Goal: Transaction & Acquisition: Book appointment/travel/reservation

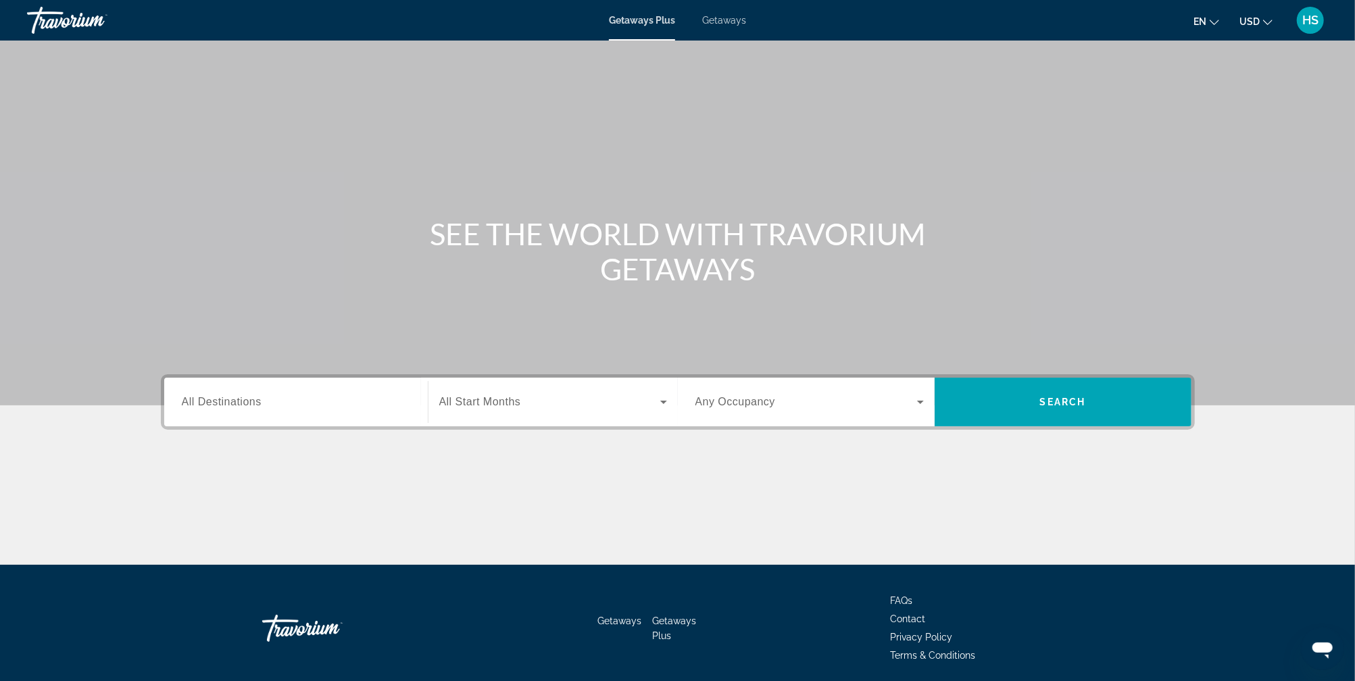
click at [724, 17] on span "Getaways" at bounding box center [724, 20] width 44 height 11
click at [382, 400] on input "Destination All Destinations" at bounding box center [296, 403] width 228 height 16
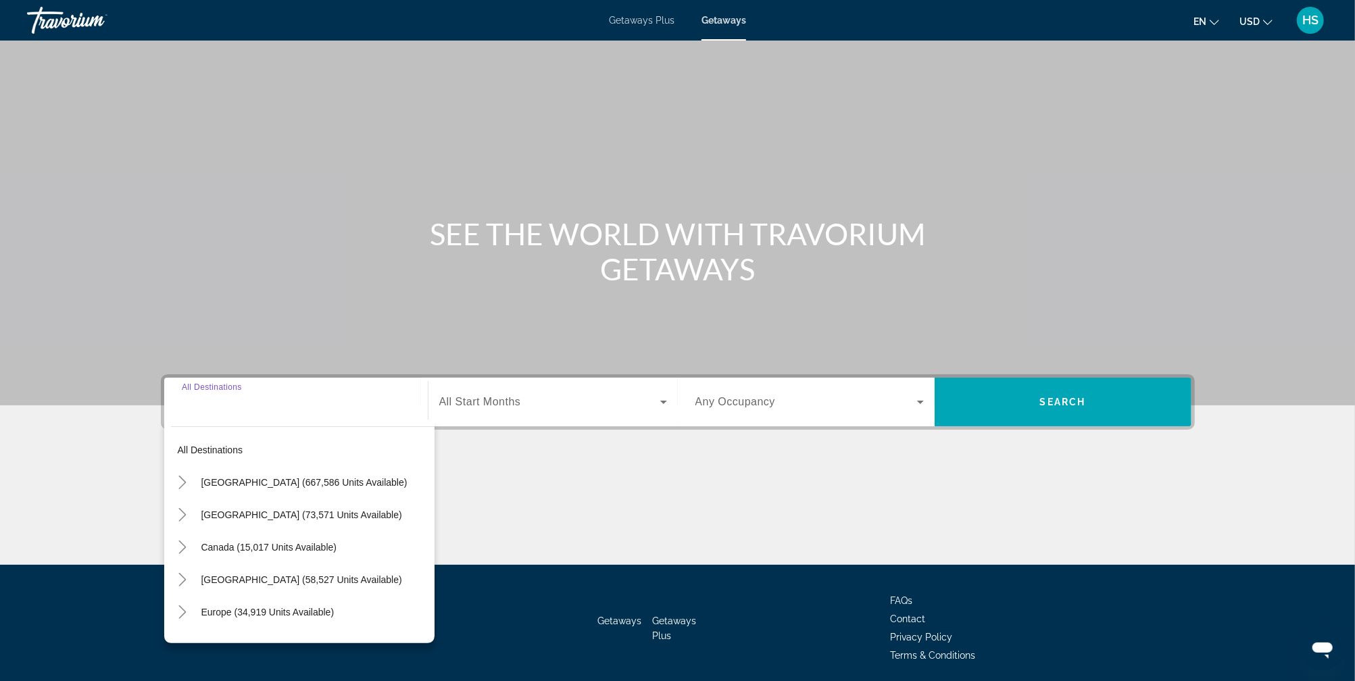
scroll to position [49, 0]
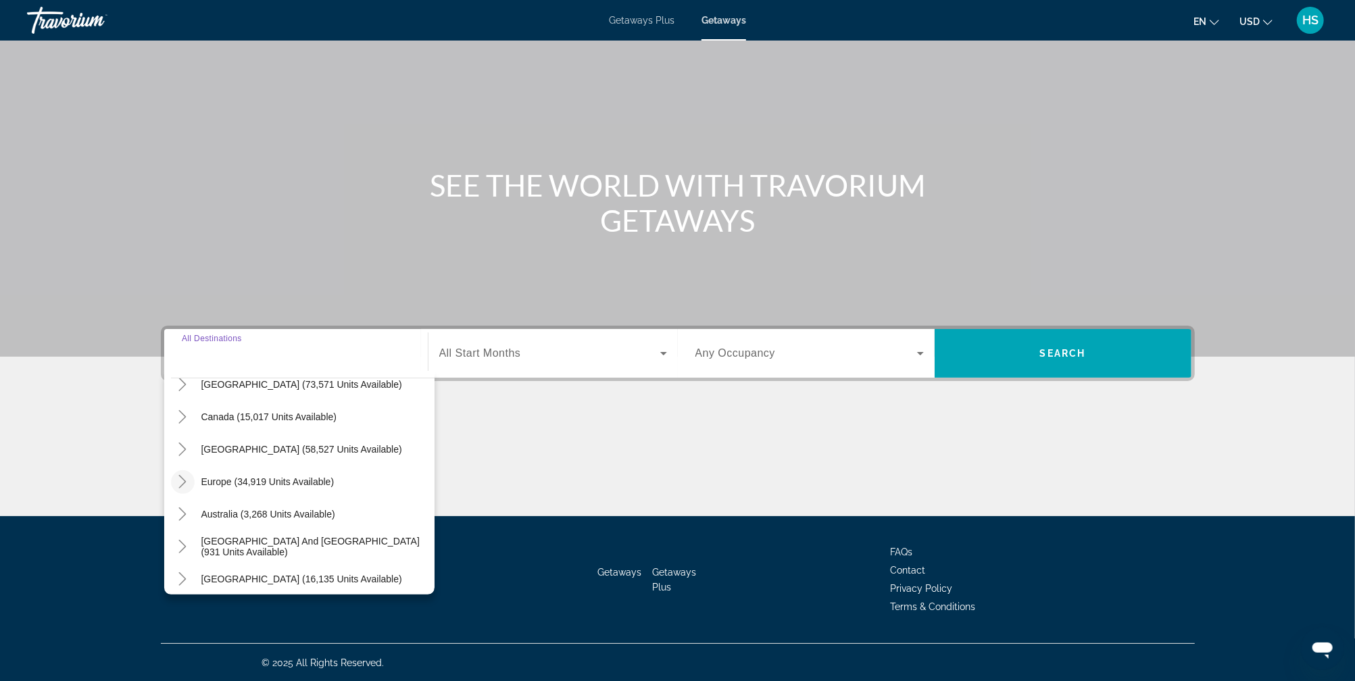
click at [184, 483] on icon "Toggle Europe (34,919 units available)" at bounding box center [183, 482] width 14 height 14
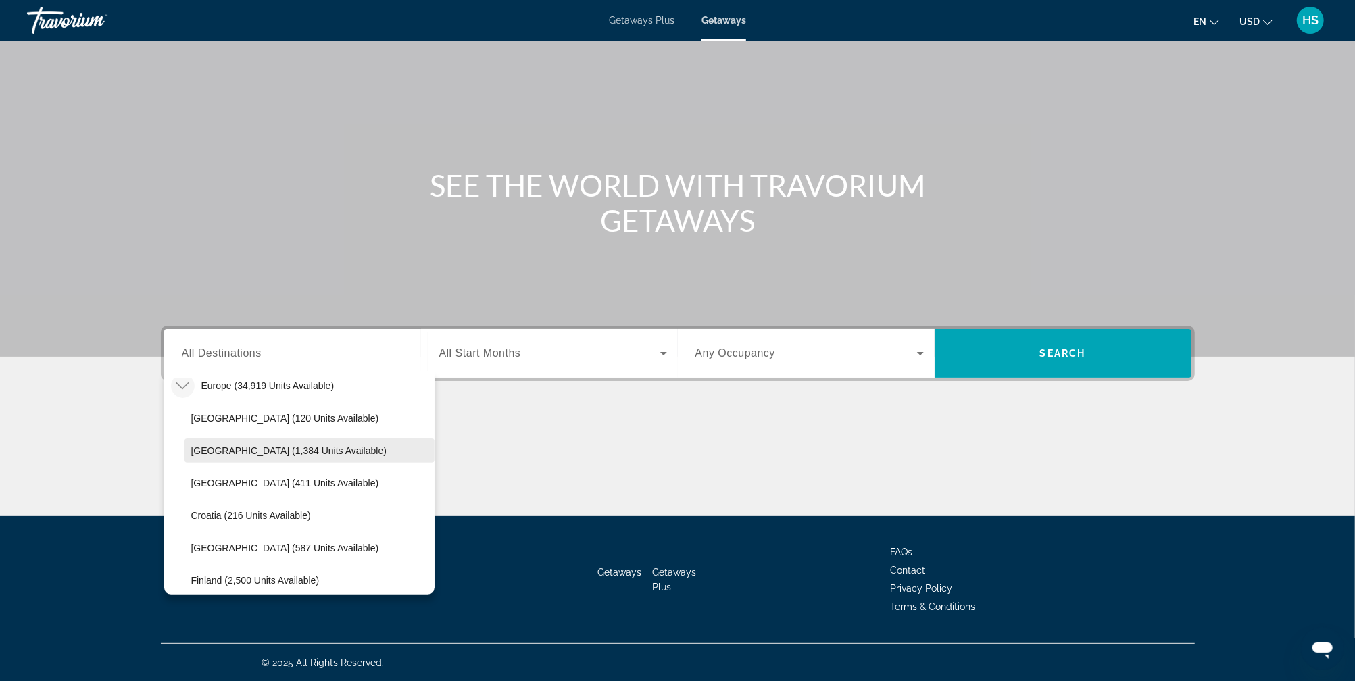
scroll to position [164, 0]
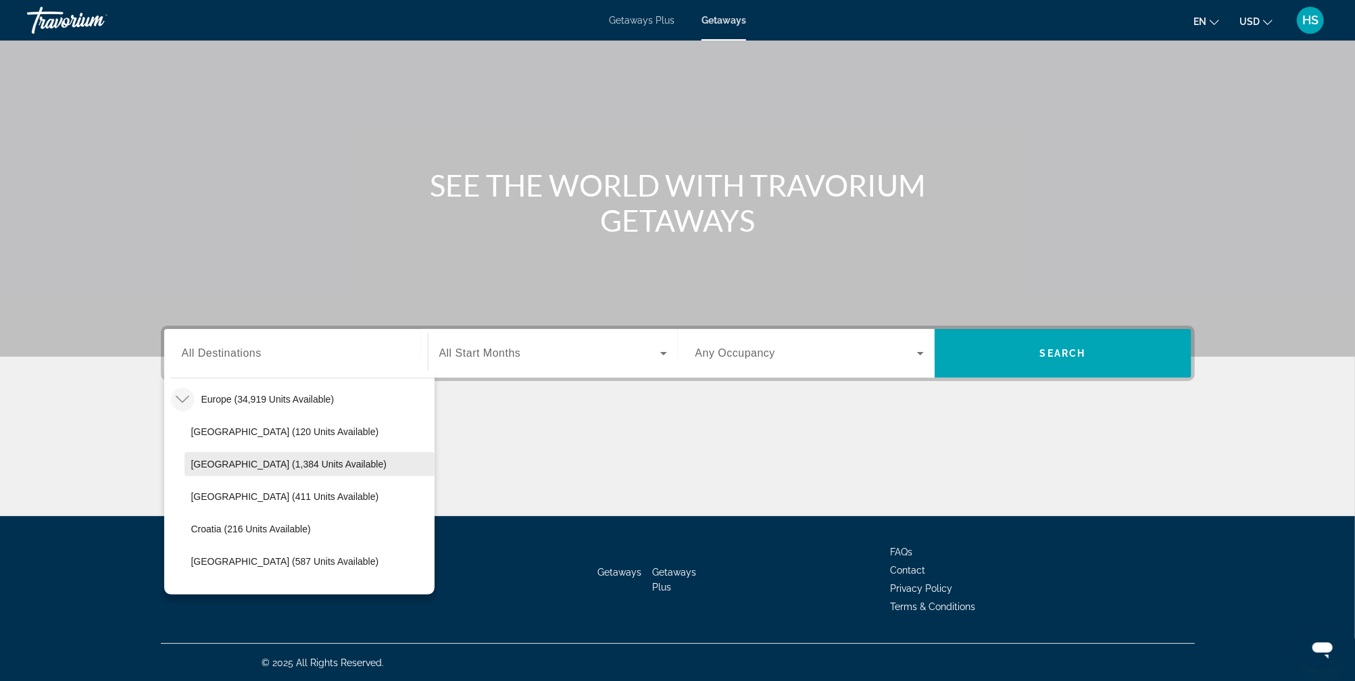
click at [278, 459] on span "[GEOGRAPHIC_DATA] (1,384 units available)" at bounding box center [288, 464] width 195 height 11
type input "**********"
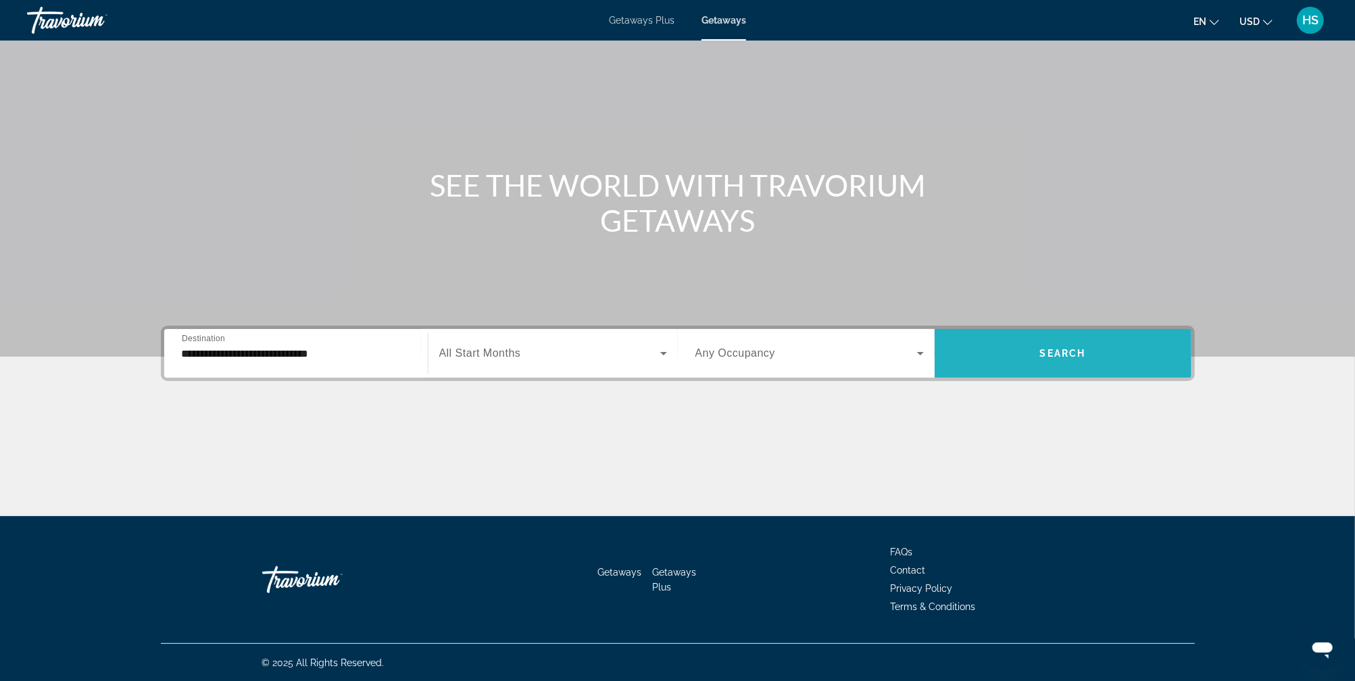
click at [1028, 359] on span "Search widget" at bounding box center [1062, 353] width 257 height 32
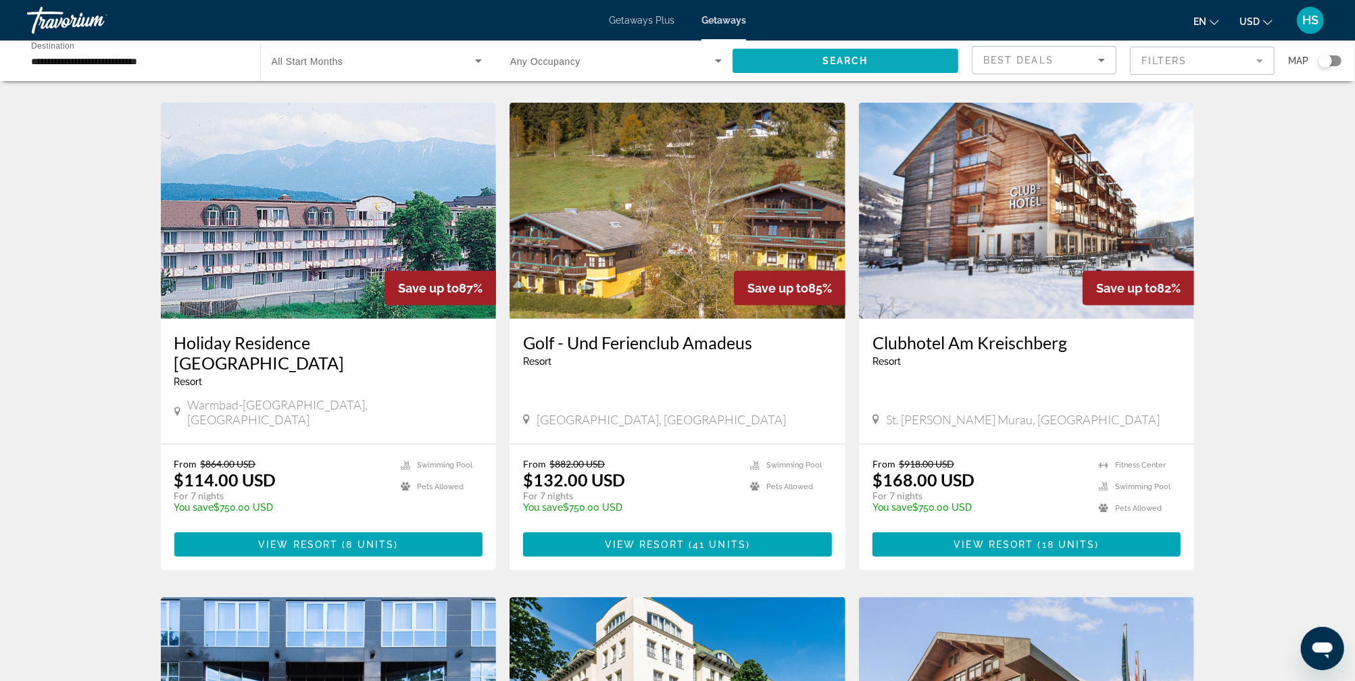
scroll to position [465, 0]
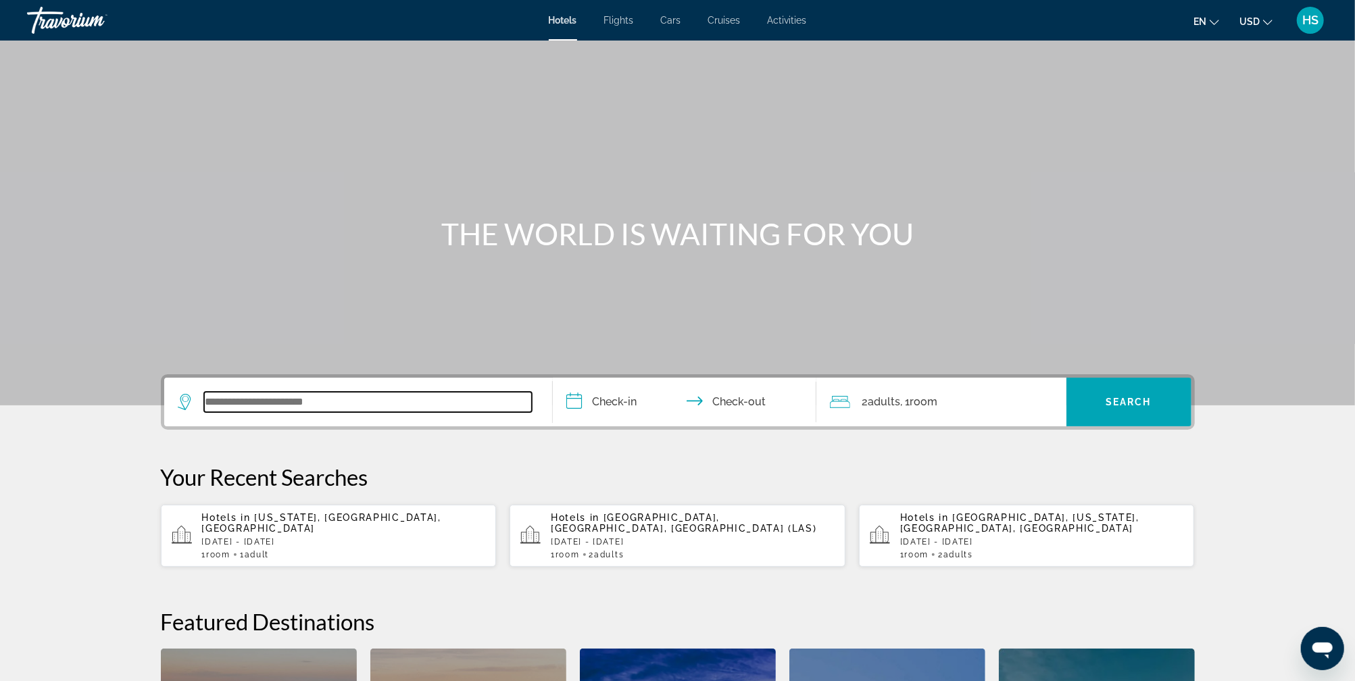
click at [318, 397] on input "Search widget" at bounding box center [368, 402] width 328 height 20
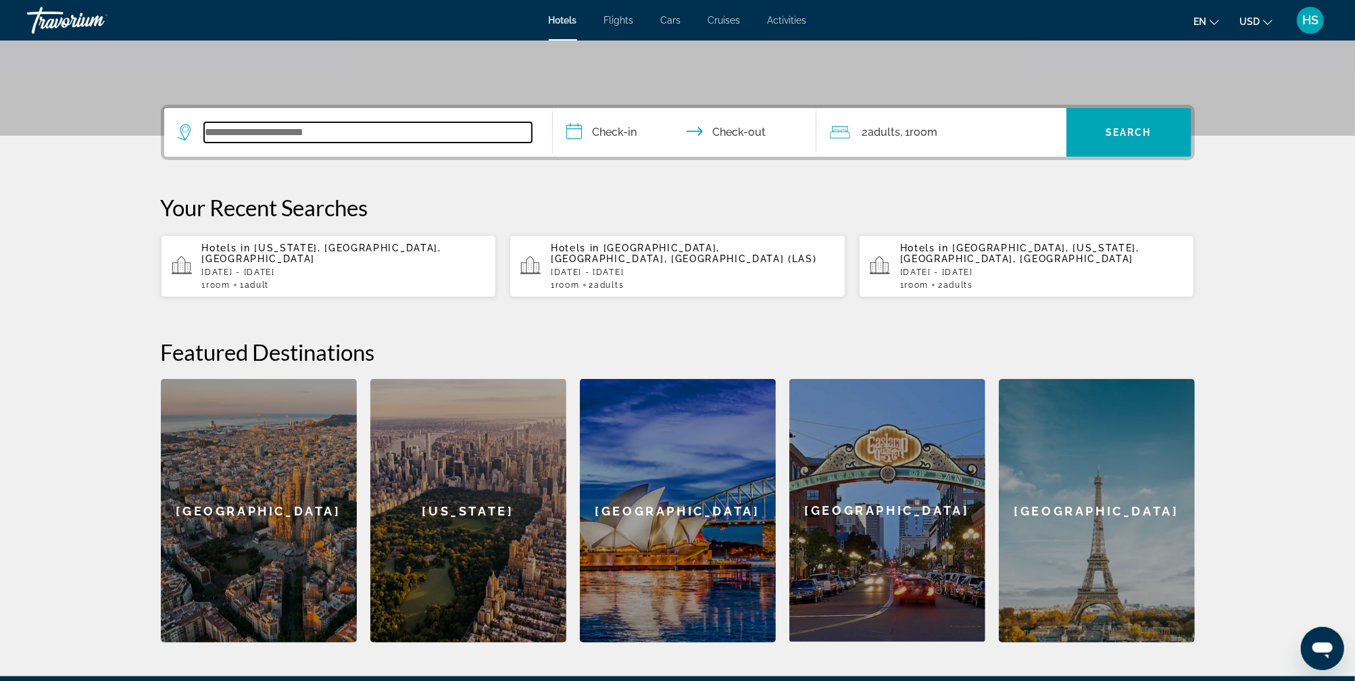
scroll to position [330, 0]
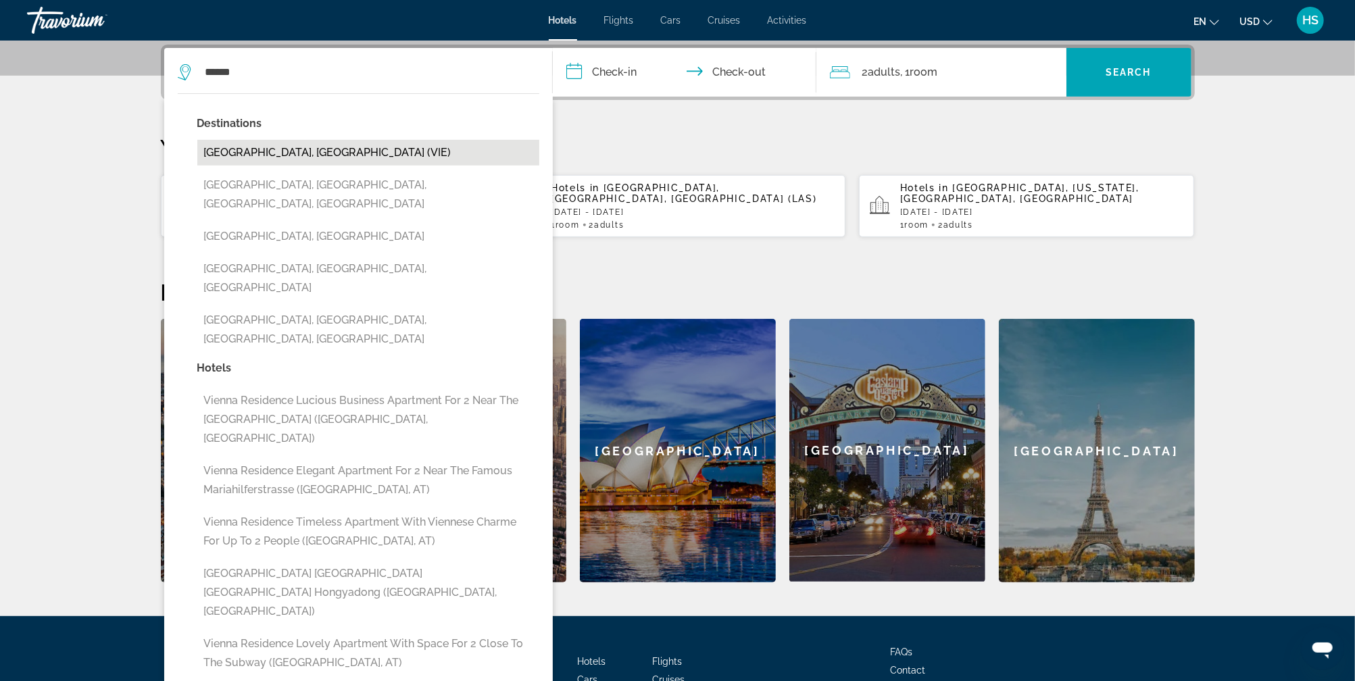
click at [341, 163] on button "[GEOGRAPHIC_DATA], [GEOGRAPHIC_DATA] (VIE)" at bounding box center [368, 153] width 342 height 26
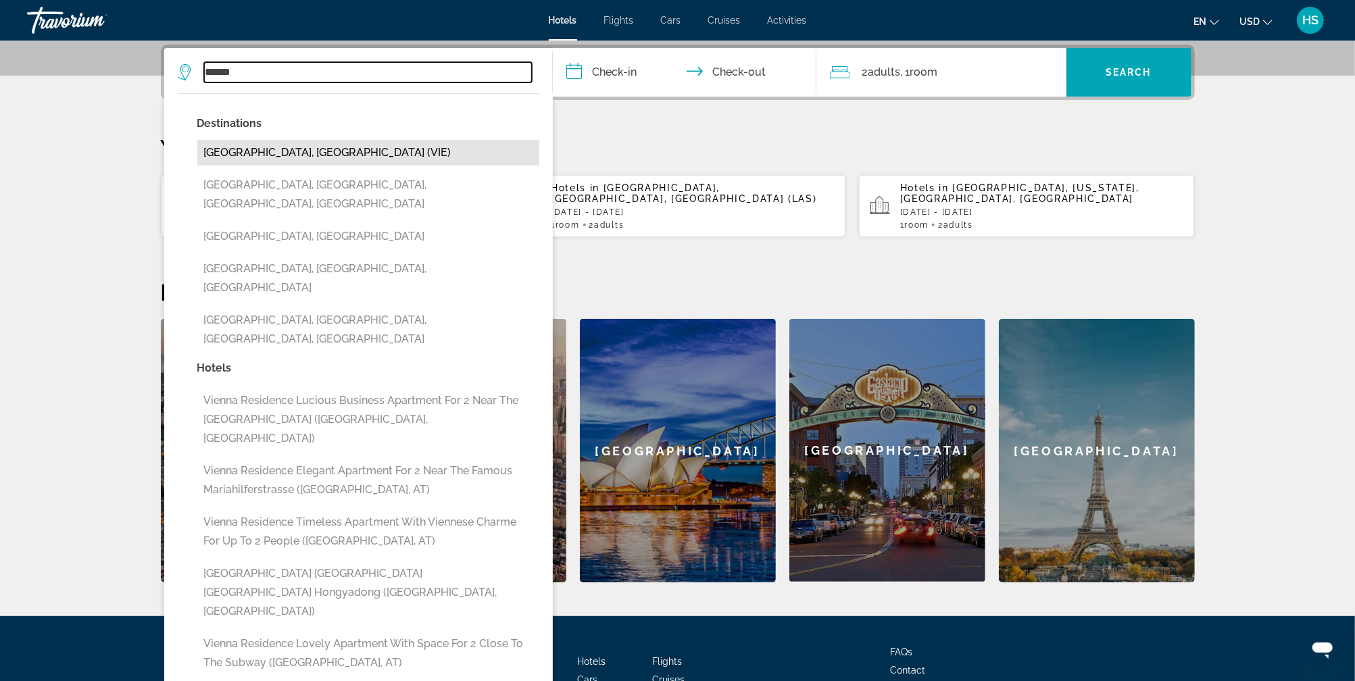
type input "**********"
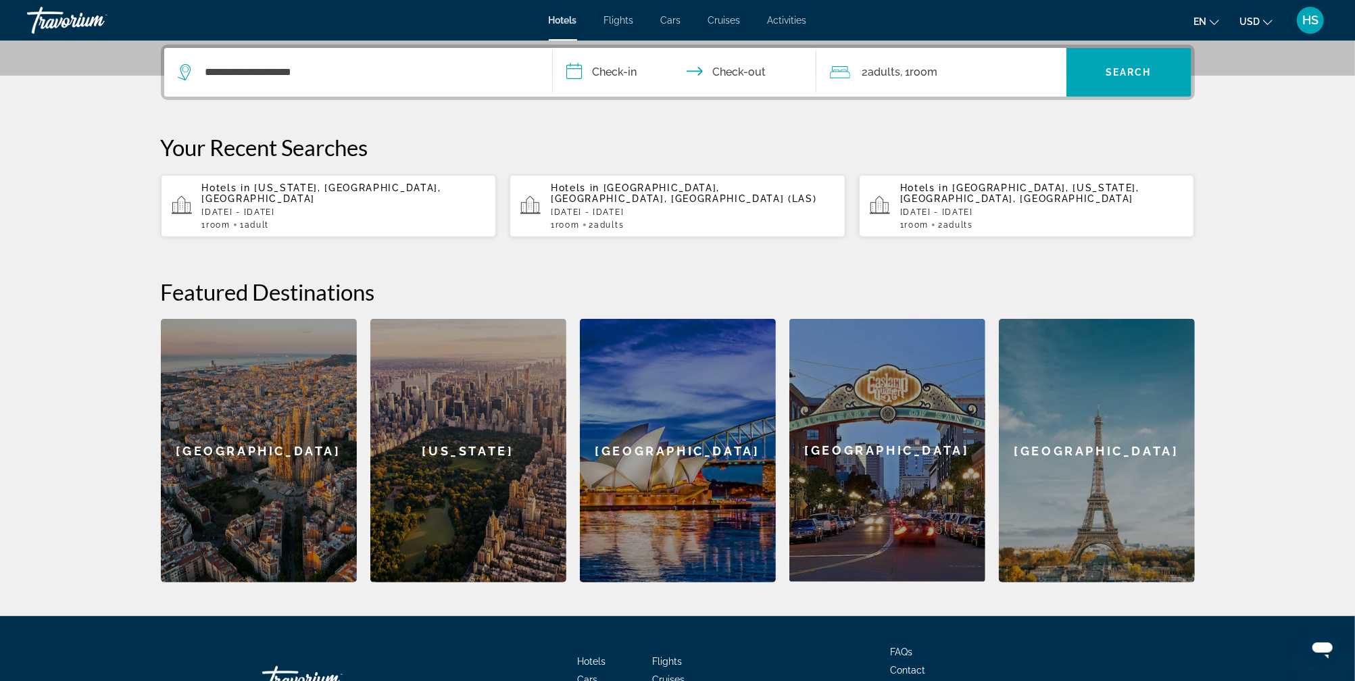
click at [613, 75] on input "**********" at bounding box center [687, 74] width 269 height 53
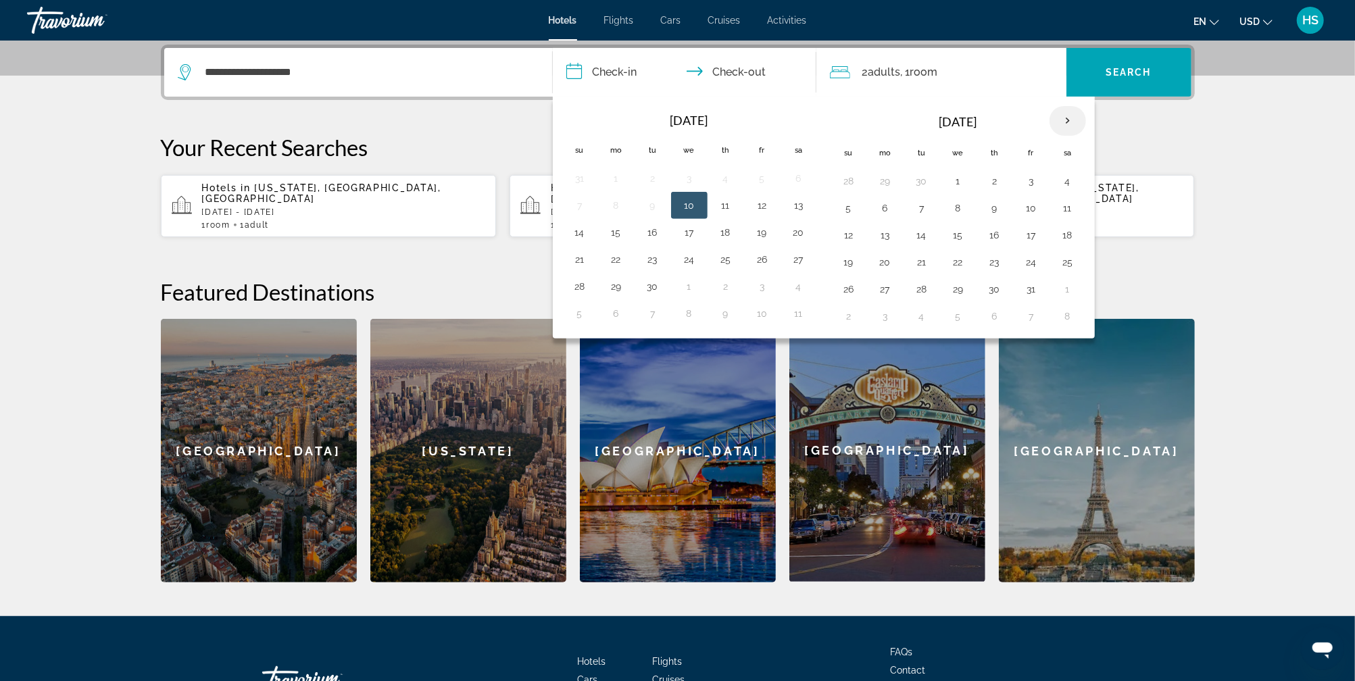
click at [1063, 120] on th "Next month" at bounding box center [1067, 121] width 36 height 30
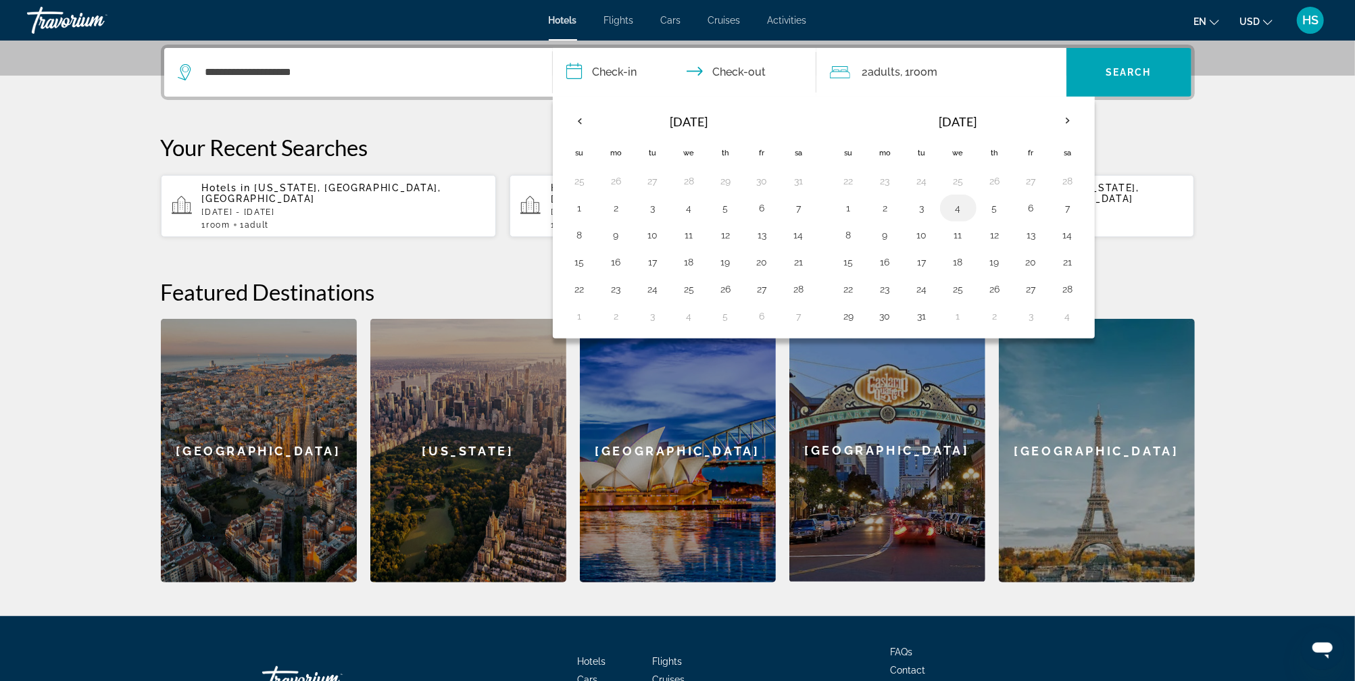
click at [956, 208] on button "4" at bounding box center [958, 208] width 22 height 19
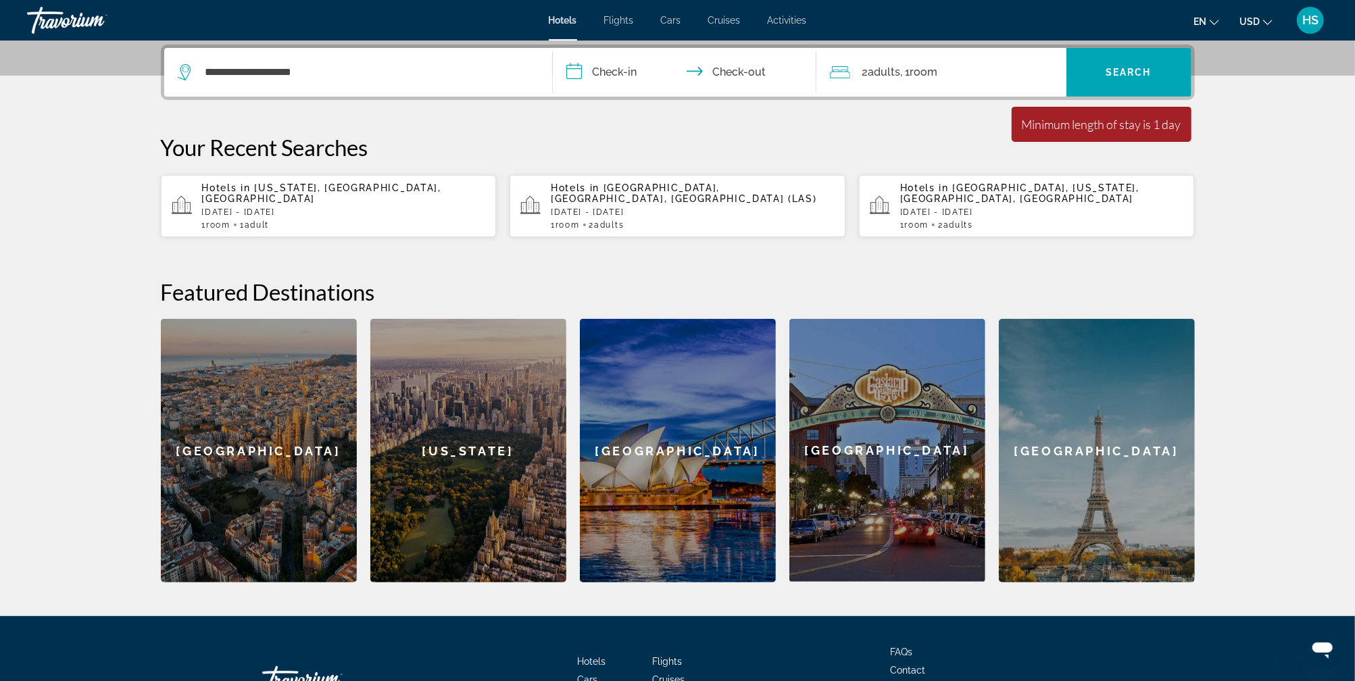
click at [634, 72] on input "**********" at bounding box center [687, 74] width 269 height 53
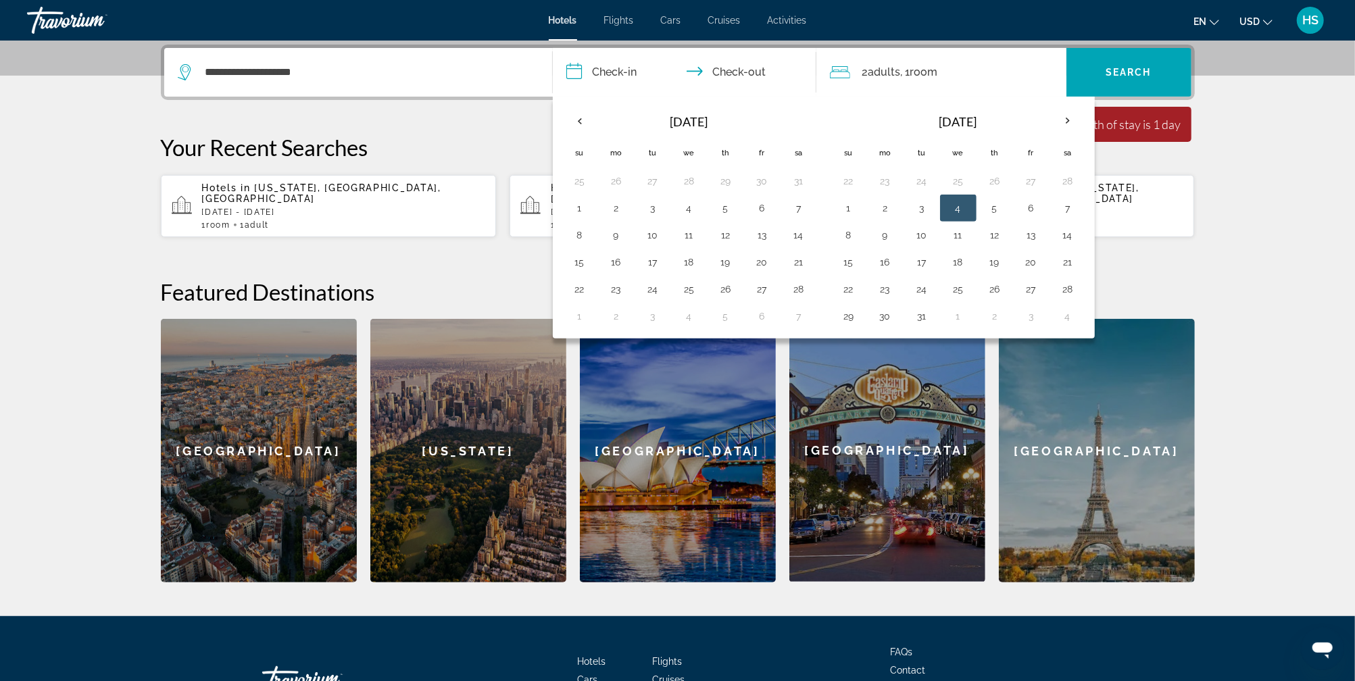
click at [947, 207] on button "4" at bounding box center [958, 208] width 22 height 19
click at [1065, 207] on button "7" at bounding box center [1068, 208] width 22 height 19
type input "**********"
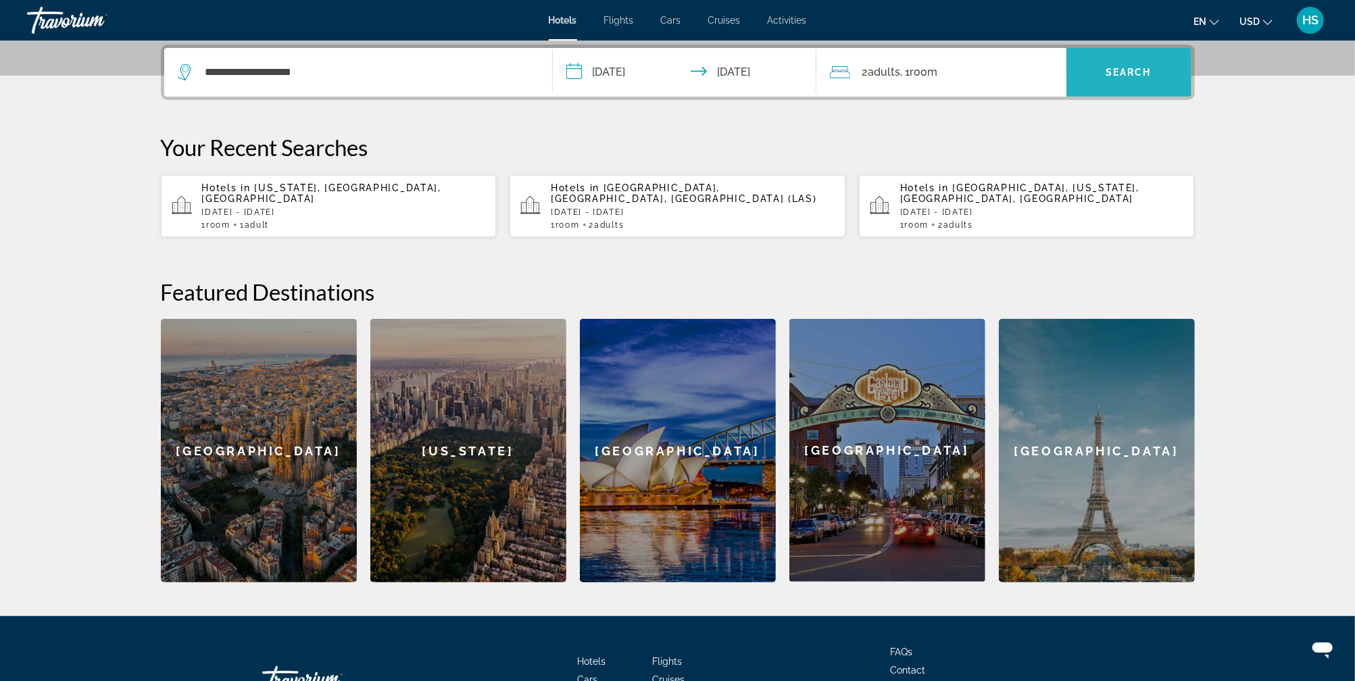
click at [1130, 64] on span "Search widget" at bounding box center [1128, 72] width 125 height 32
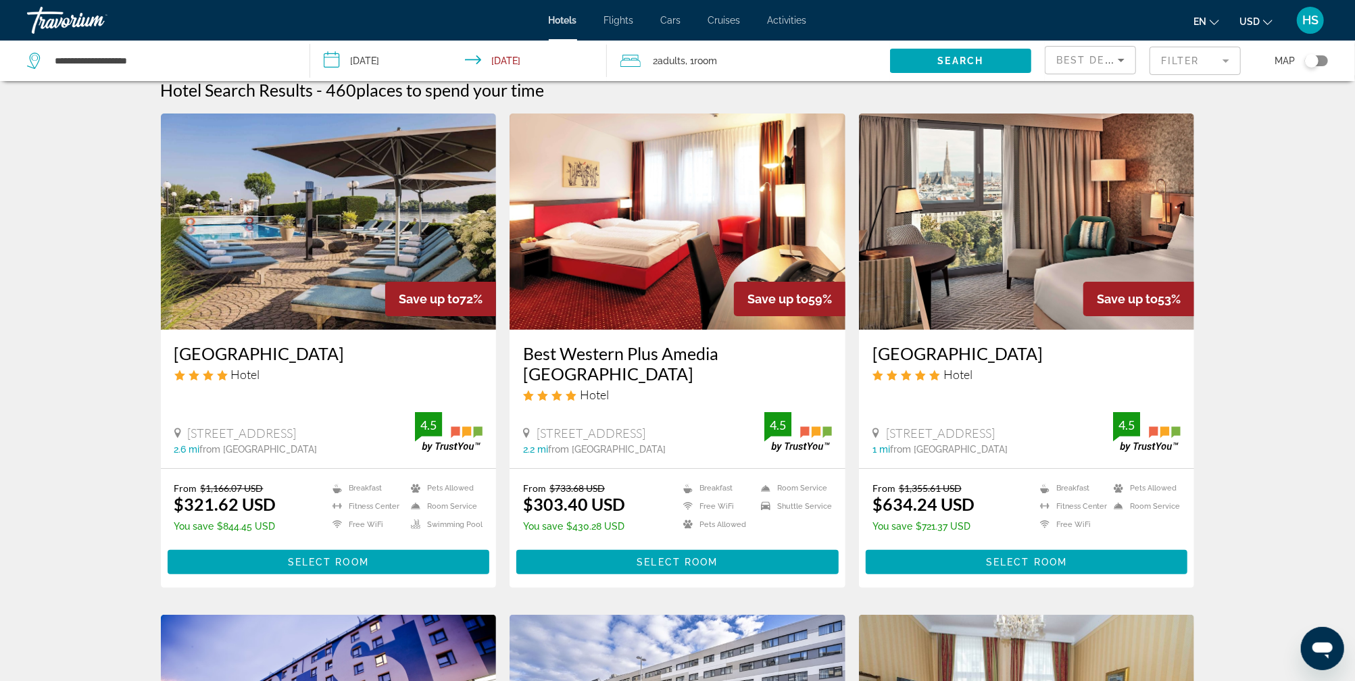
scroll to position [12, 0]
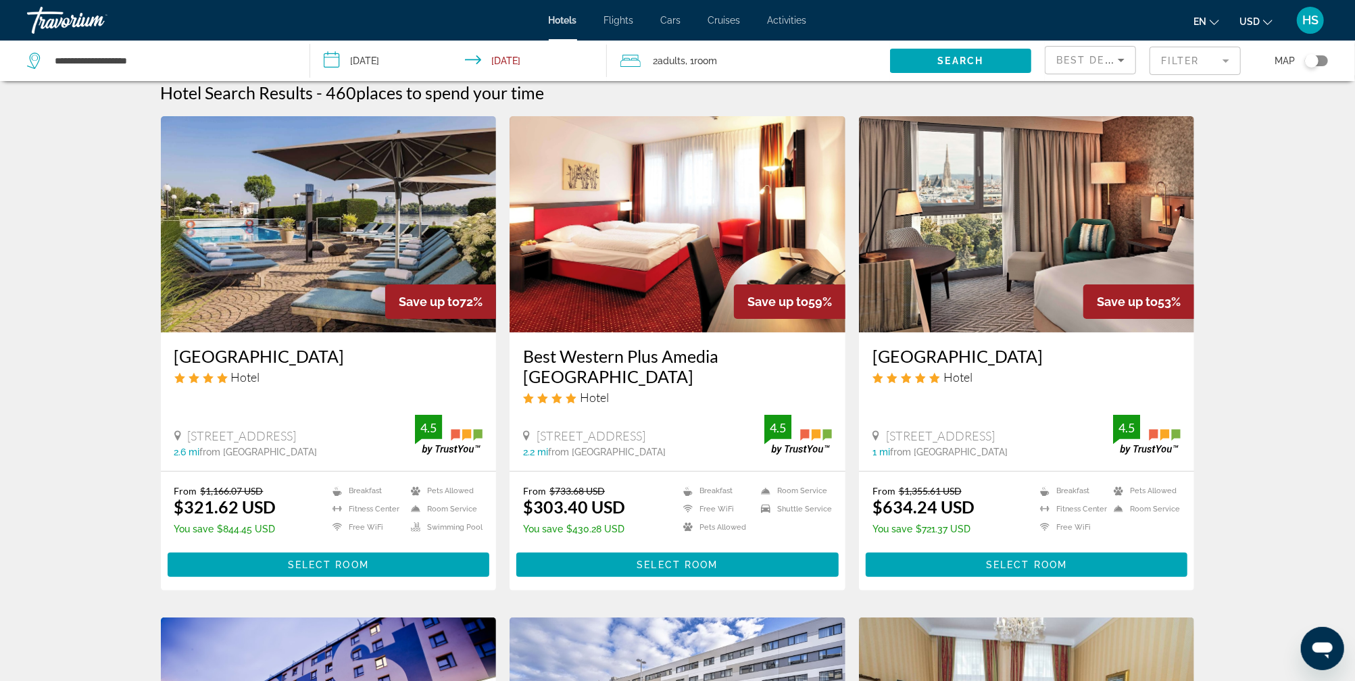
click at [1323, 59] on div "Toggle map" at bounding box center [1316, 60] width 23 height 11
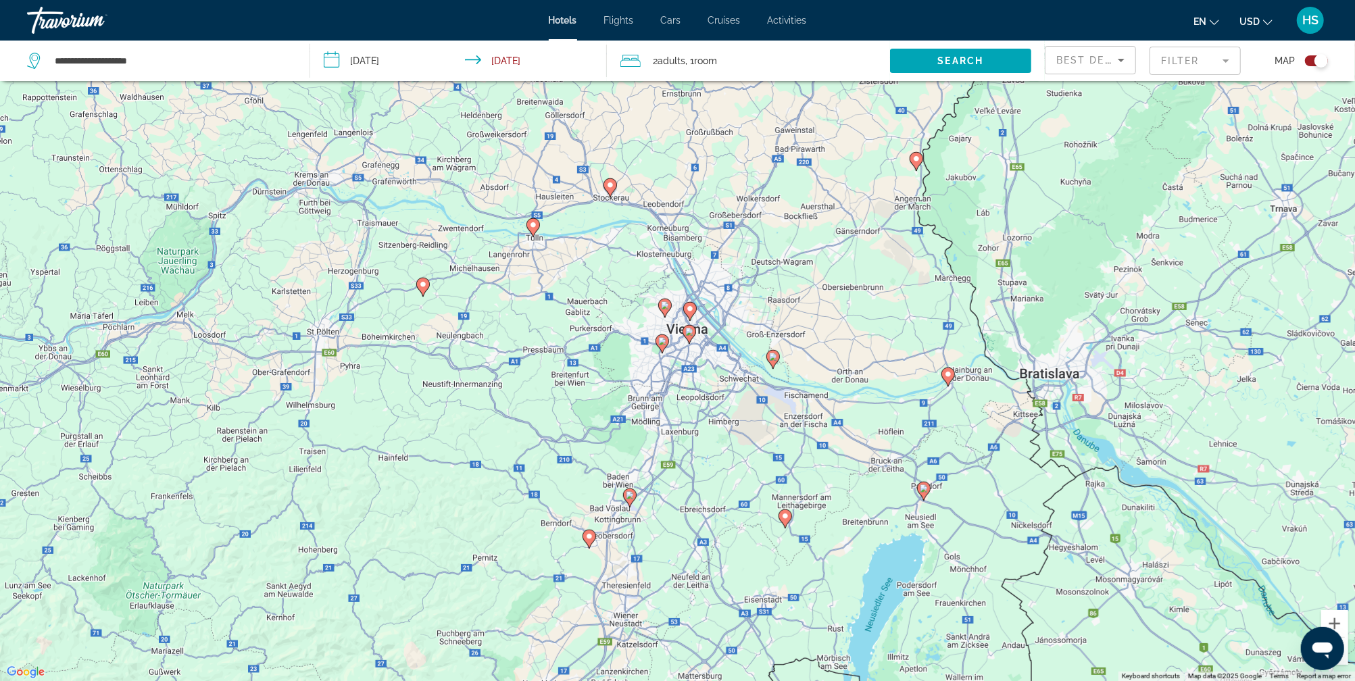
click at [689, 332] on image "Main content" at bounding box center [689, 332] width 8 height 8
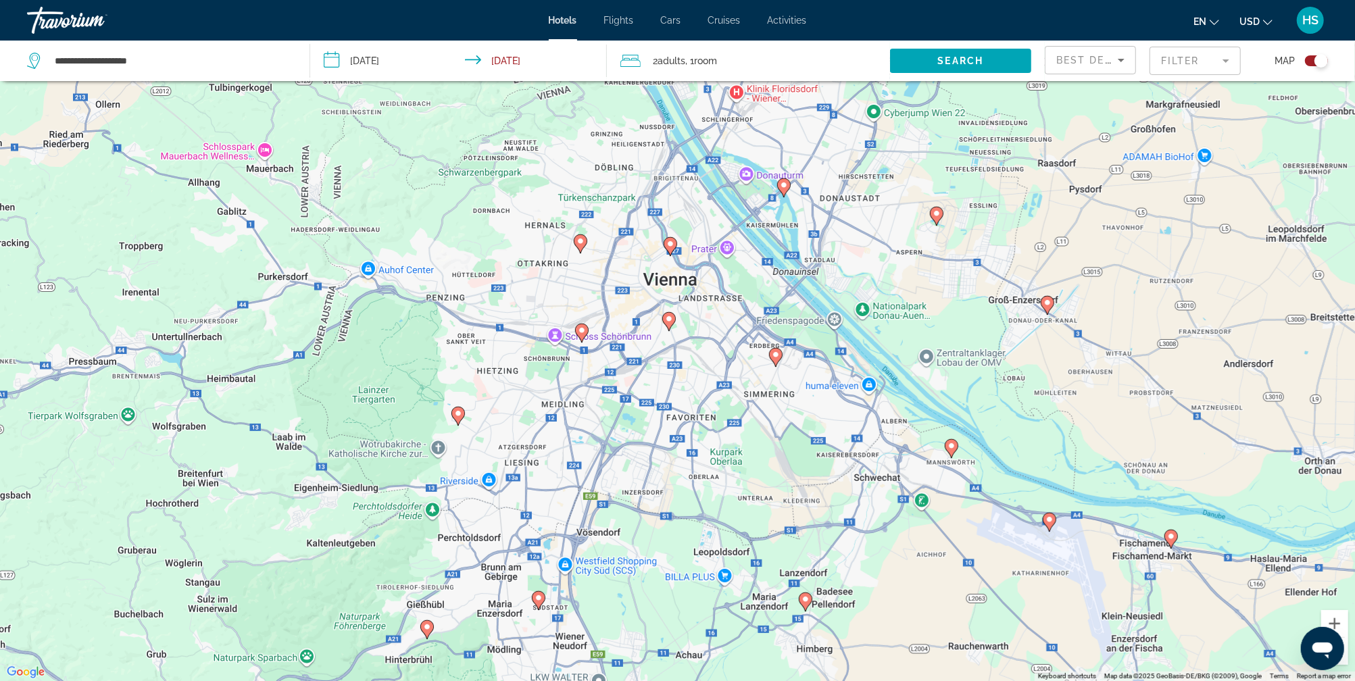
click at [672, 321] on image "Main content" at bounding box center [669, 319] width 8 height 8
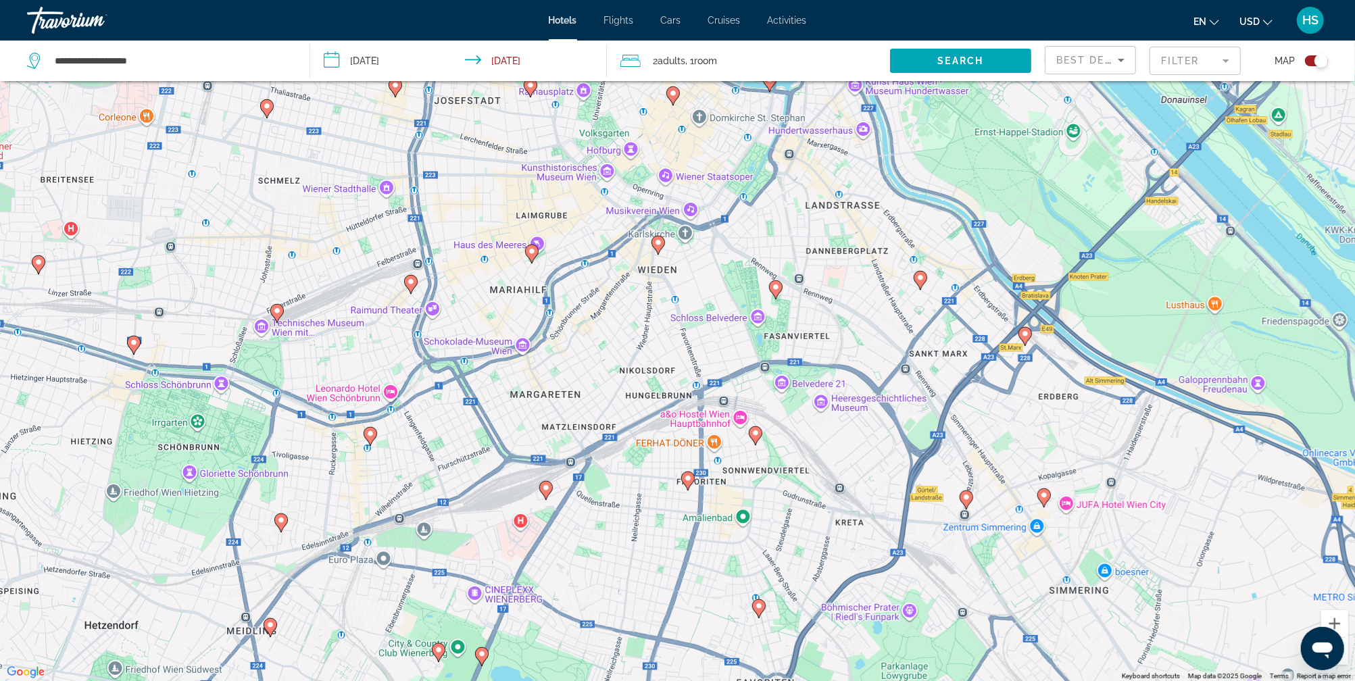
click at [1307, 61] on div "Toggle map" at bounding box center [1316, 60] width 23 height 11
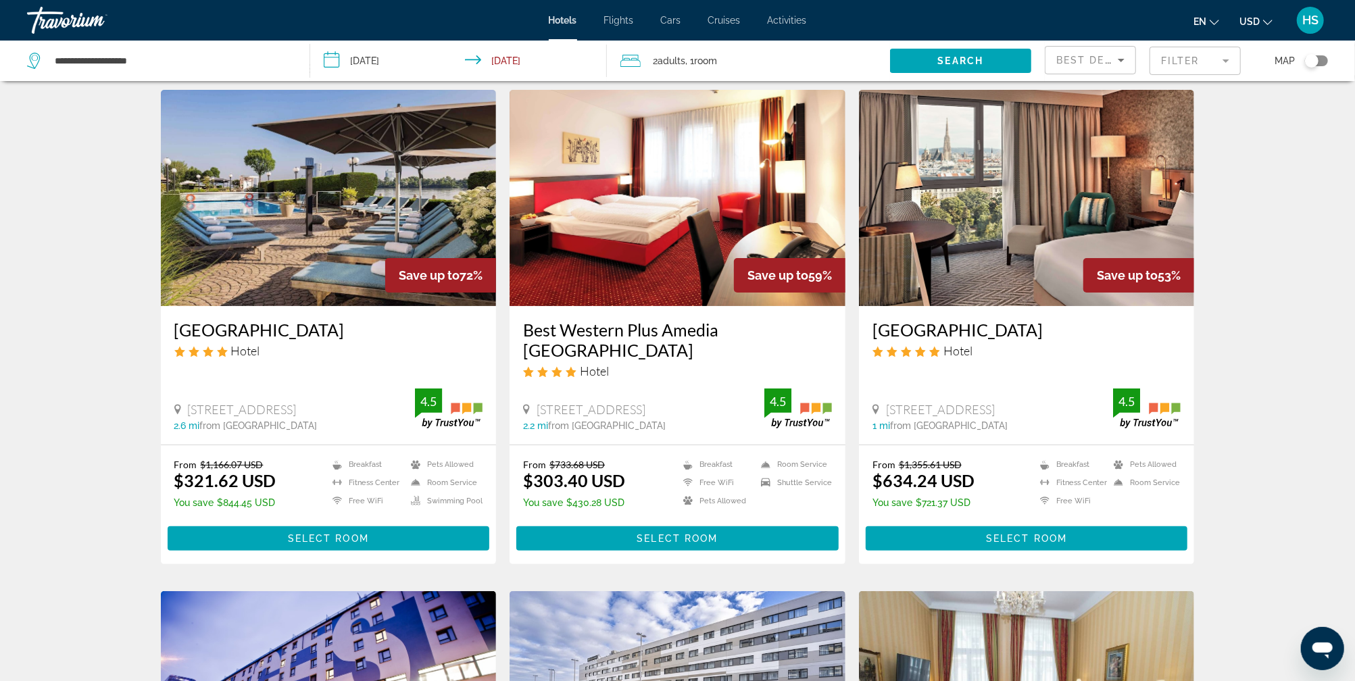
scroll to position [66, 0]
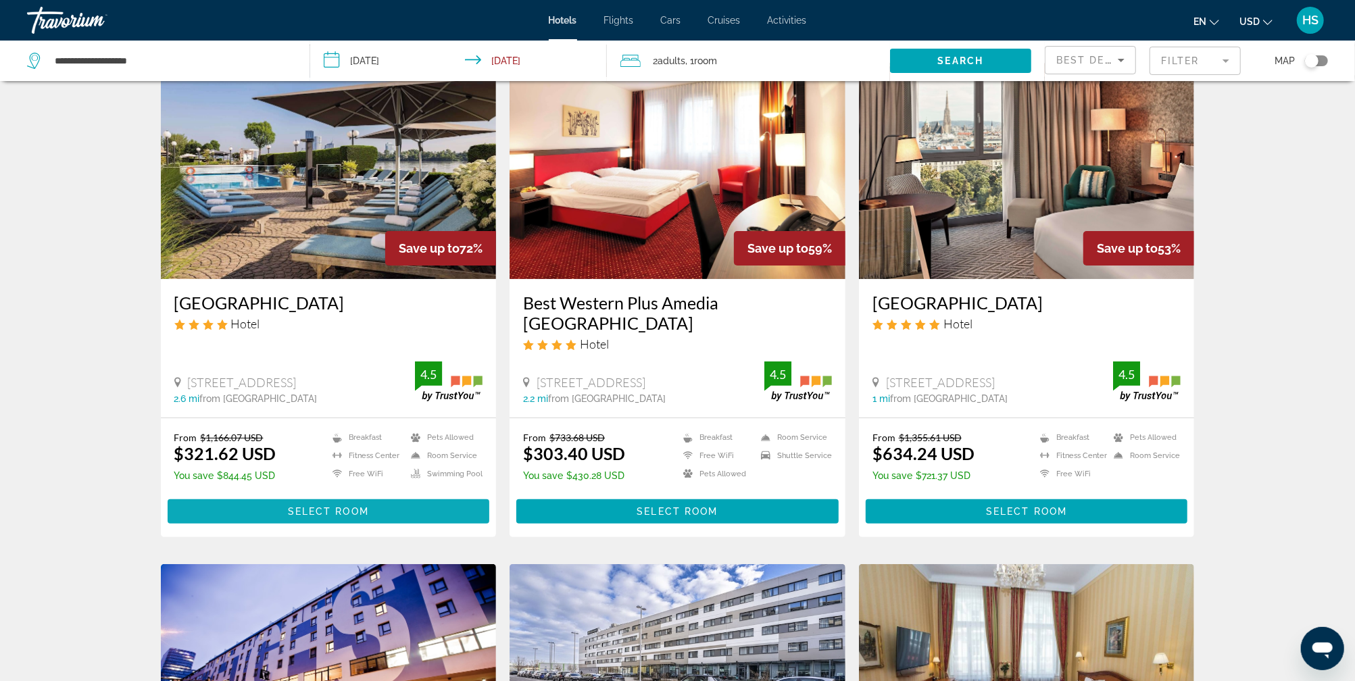
click at [359, 506] on span "Select Room" at bounding box center [328, 511] width 81 height 11
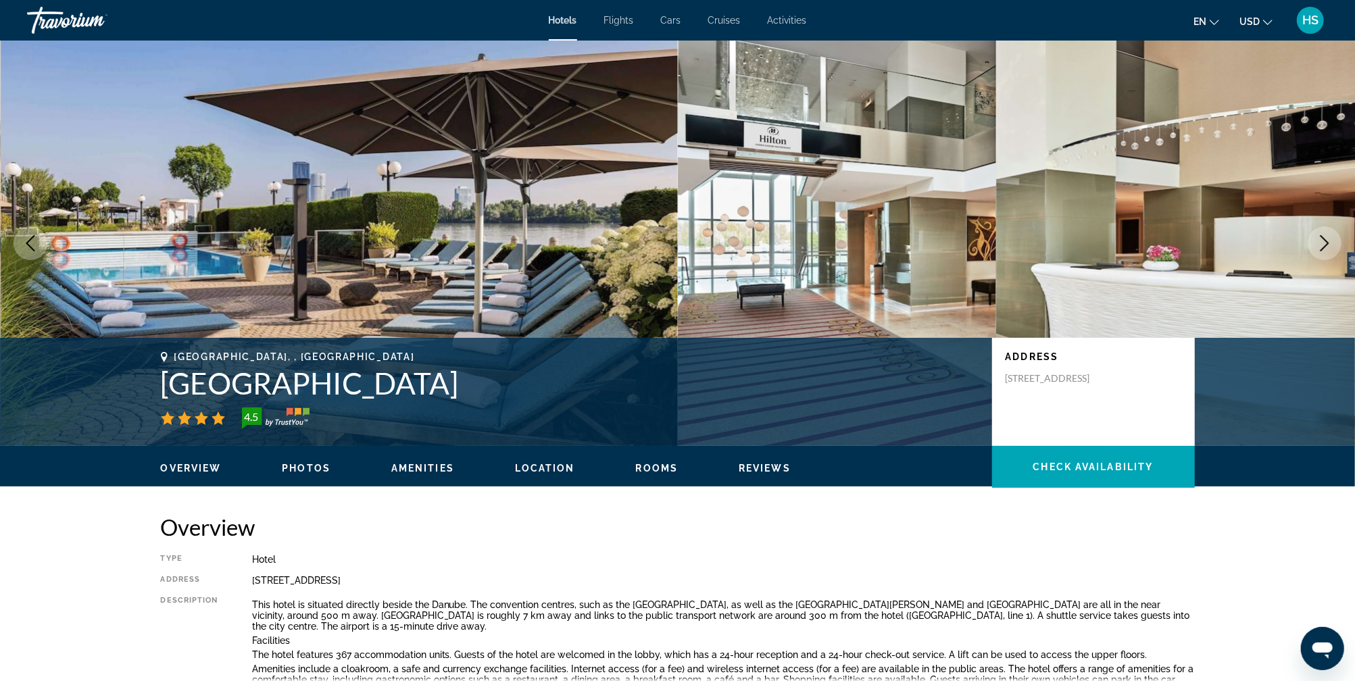
click at [1326, 243] on icon "Next image" at bounding box center [1324, 243] width 16 height 16
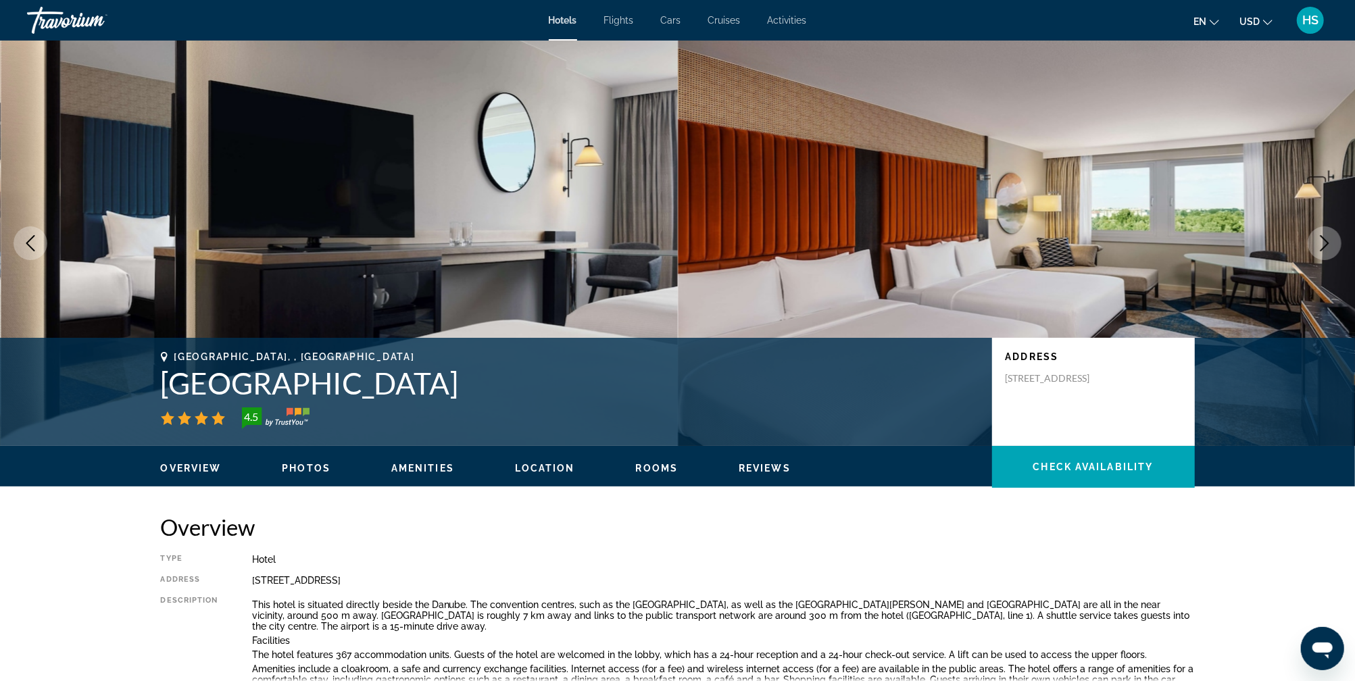
click at [1326, 243] on icon "Next image" at bounding box center [1324, 243] width 16 height 16
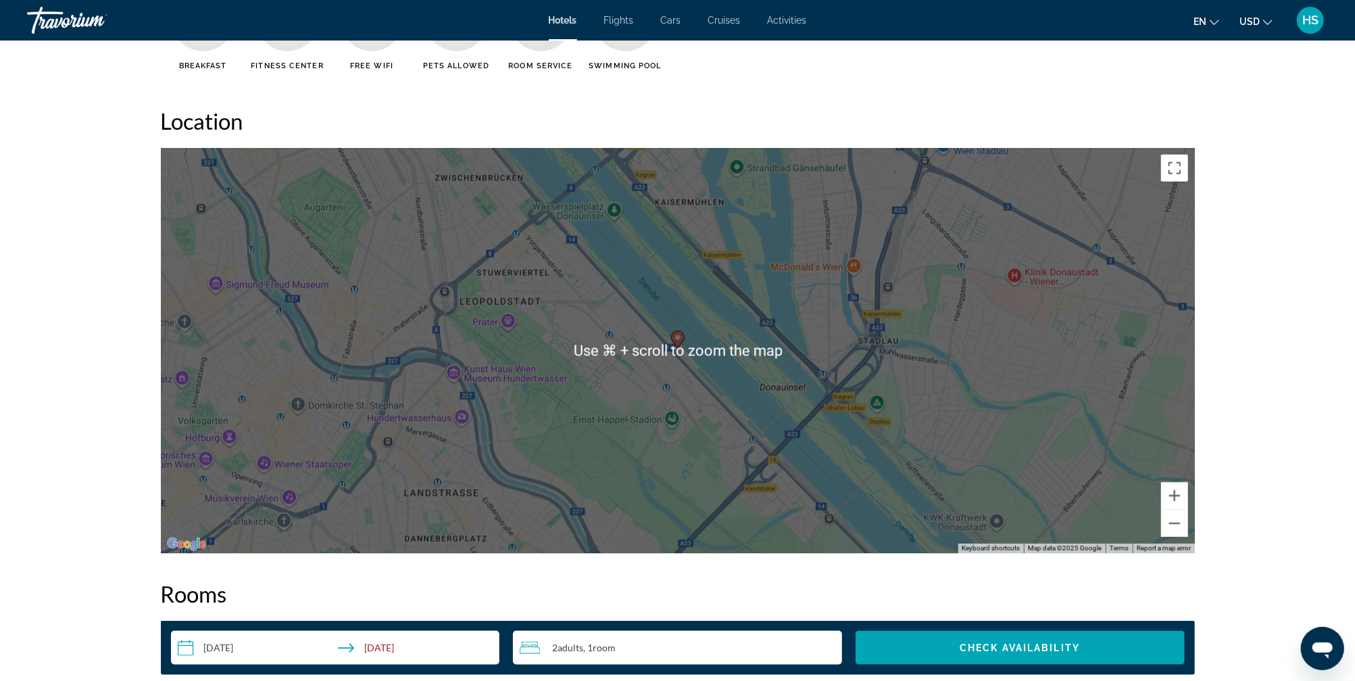
scroll to position [1188, 0]
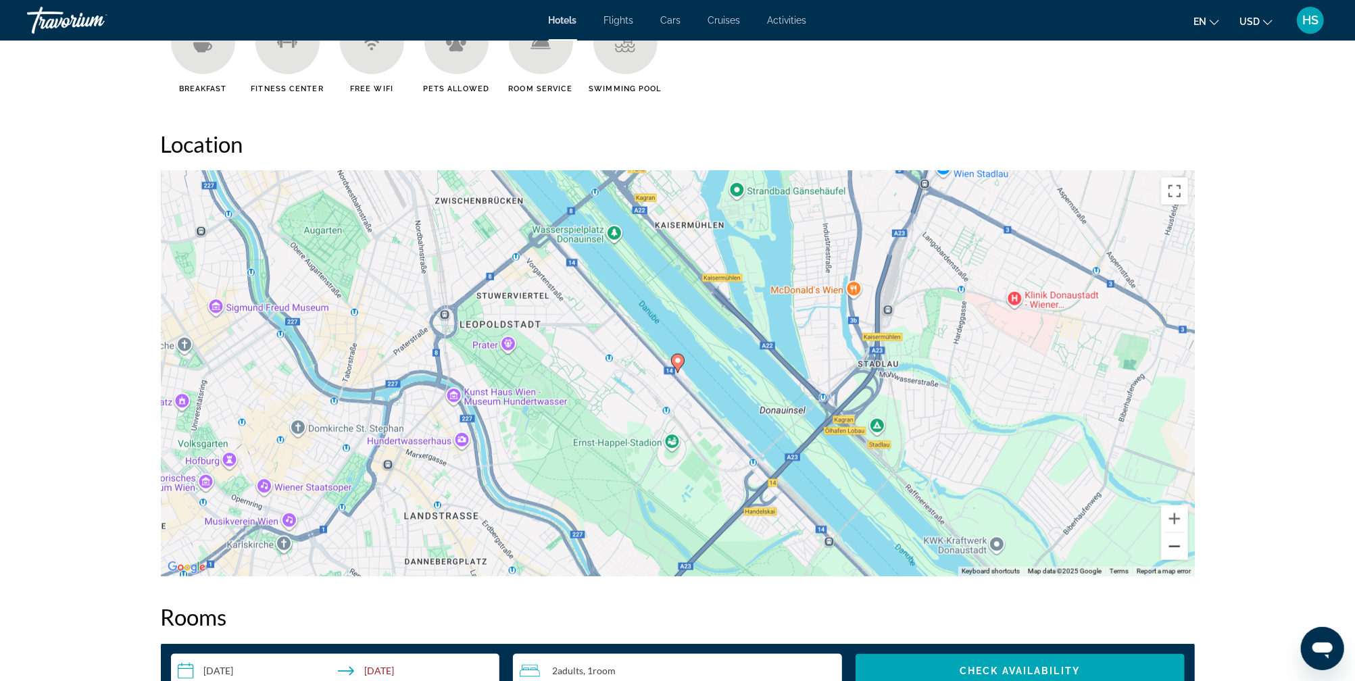
click at [1173, 547] on button "Zoom out" at bounding box center [1174, 546] width 27 height 27
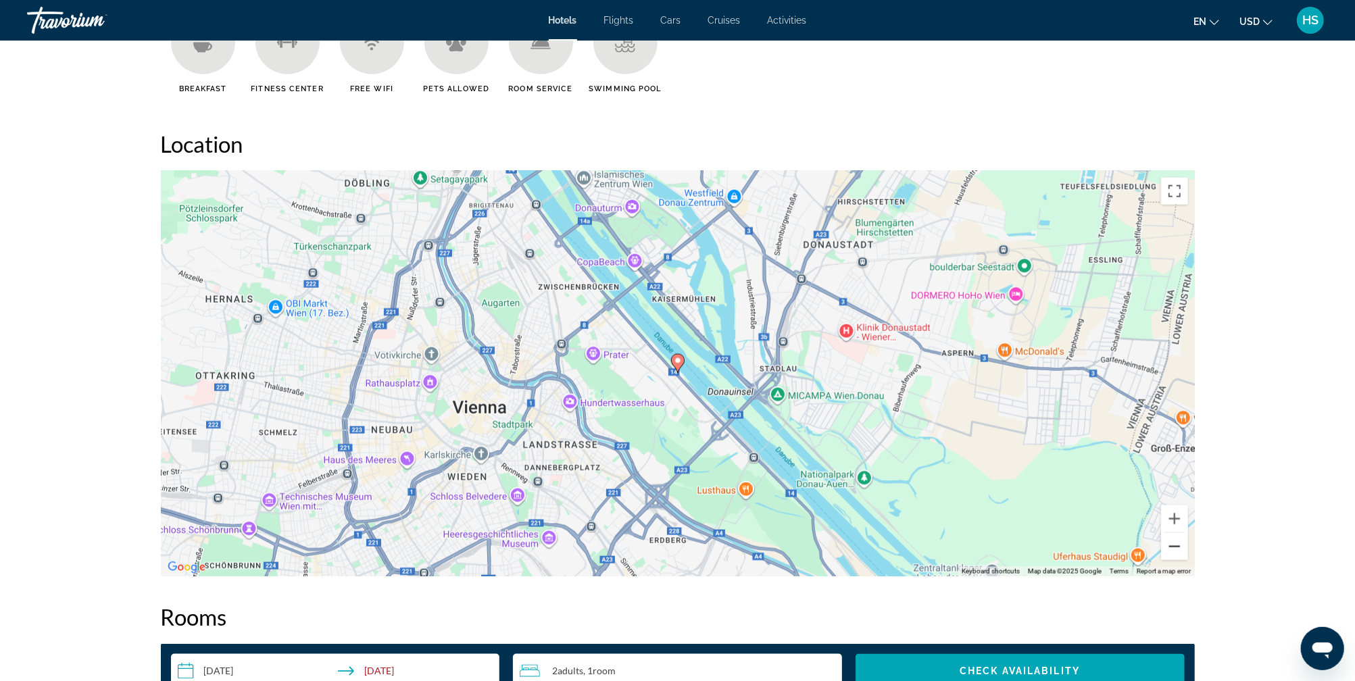
click at [1173, 547] on button "Zoom out" at bounding box center [1174, 546] width 27 height 27
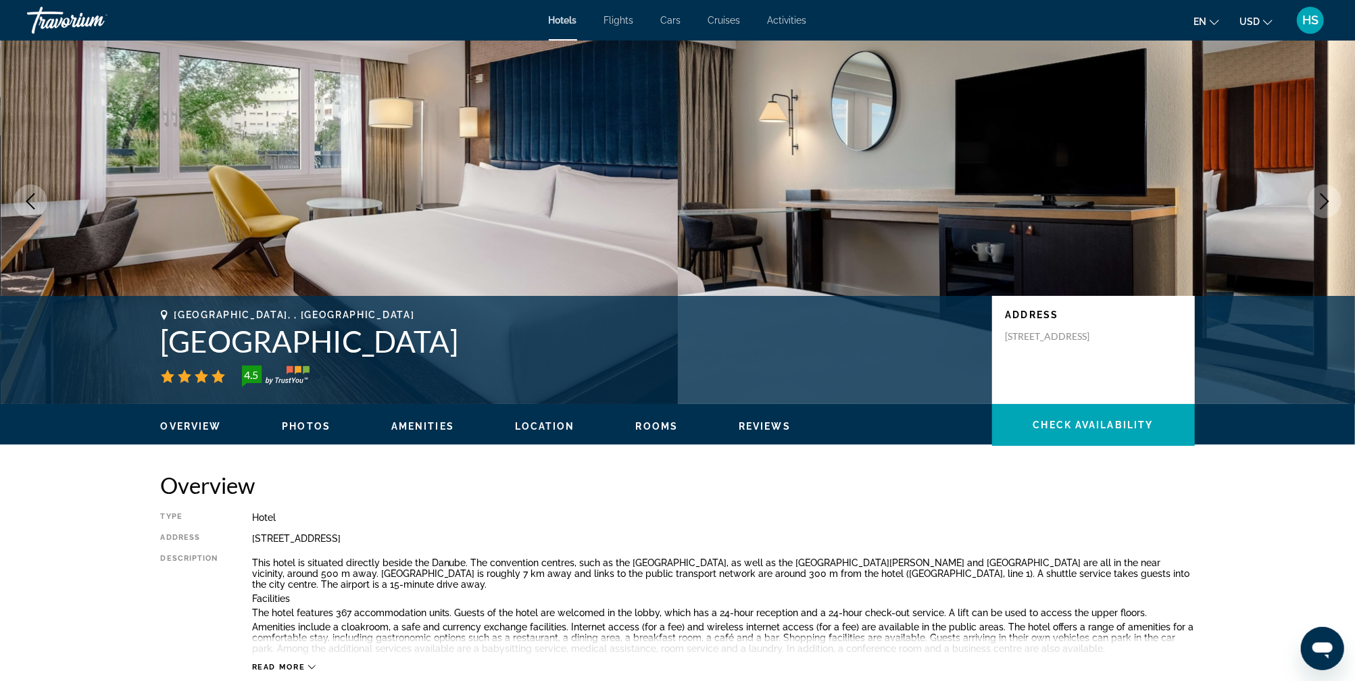
scroll to position [0, 0]
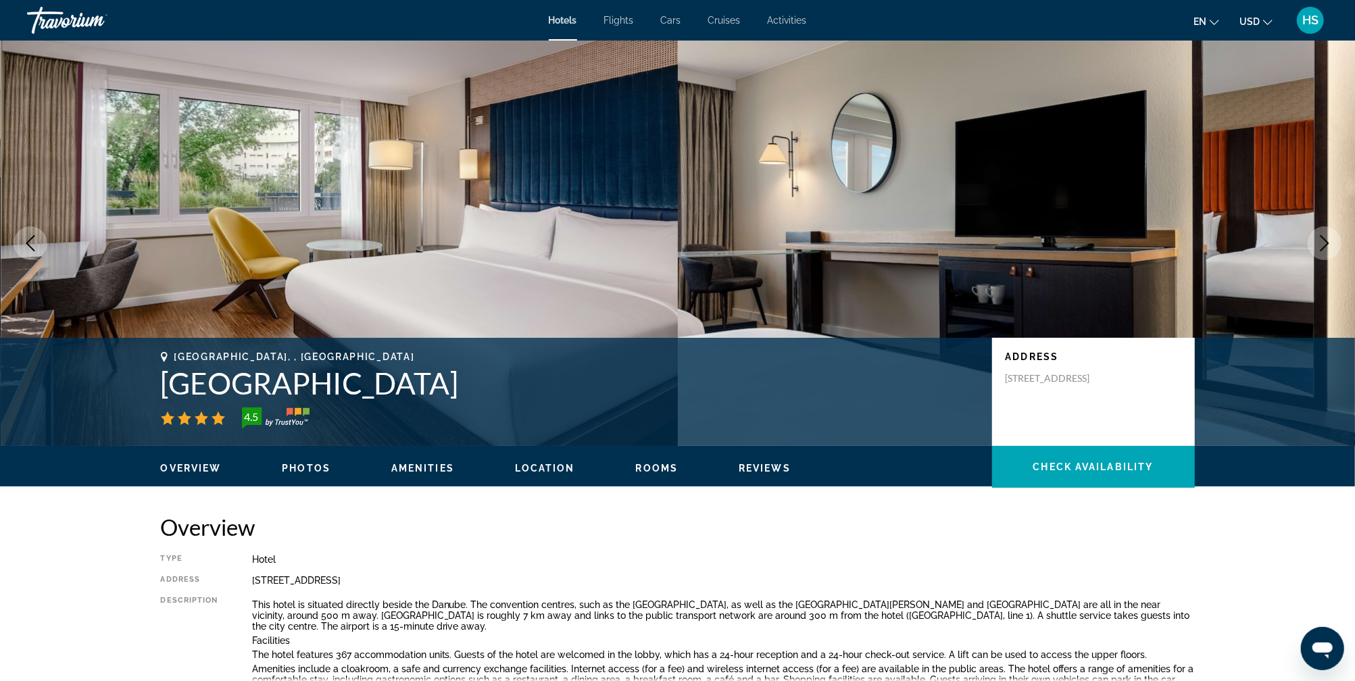
click at [1323, 249] on icon "Next image" at bounding box center [1324, 243] width 16 height 16
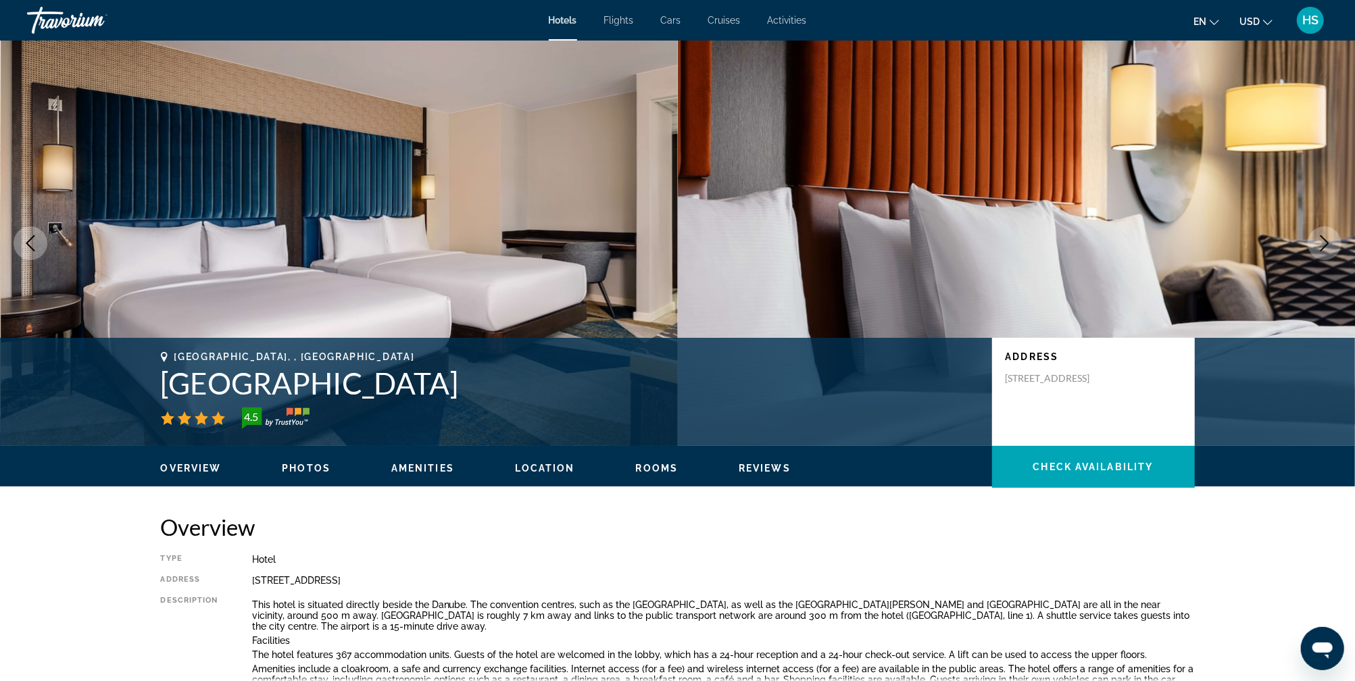
click at [1323, 249] on icon "Next image" at bounding box center [1324, 243] width 16 height 16
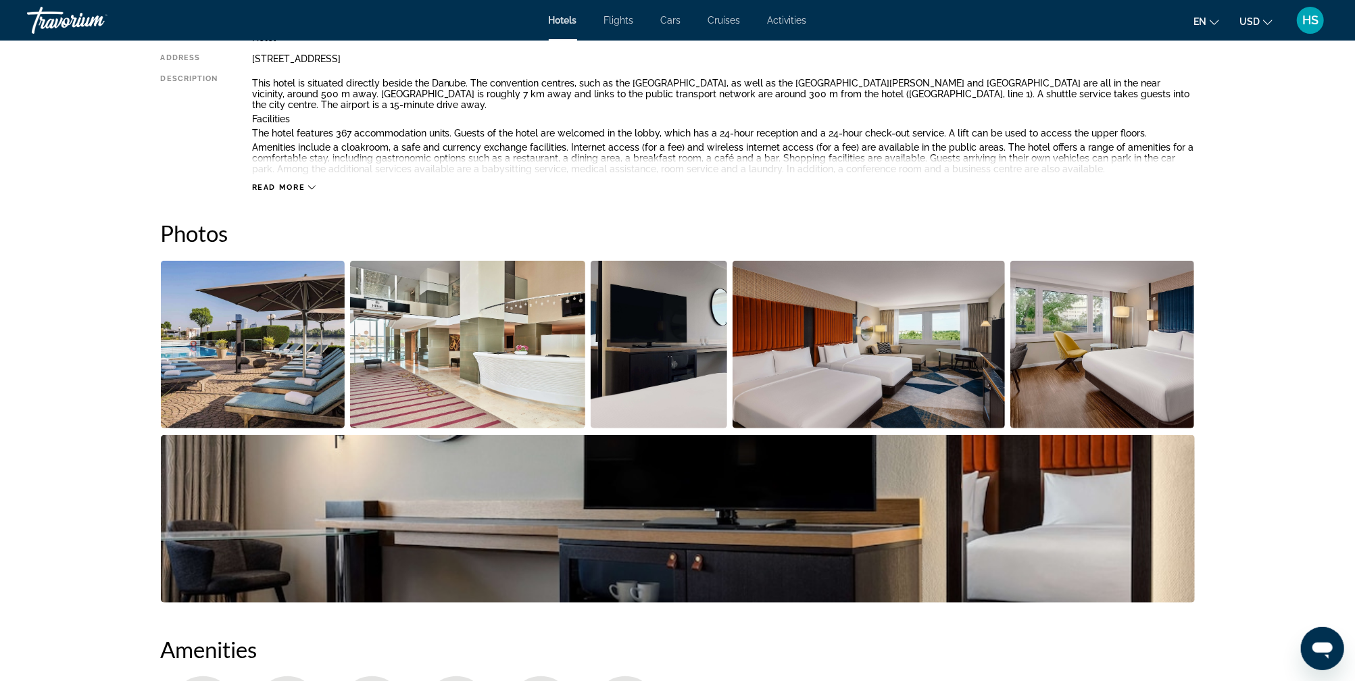
scroll to position [205, 0]
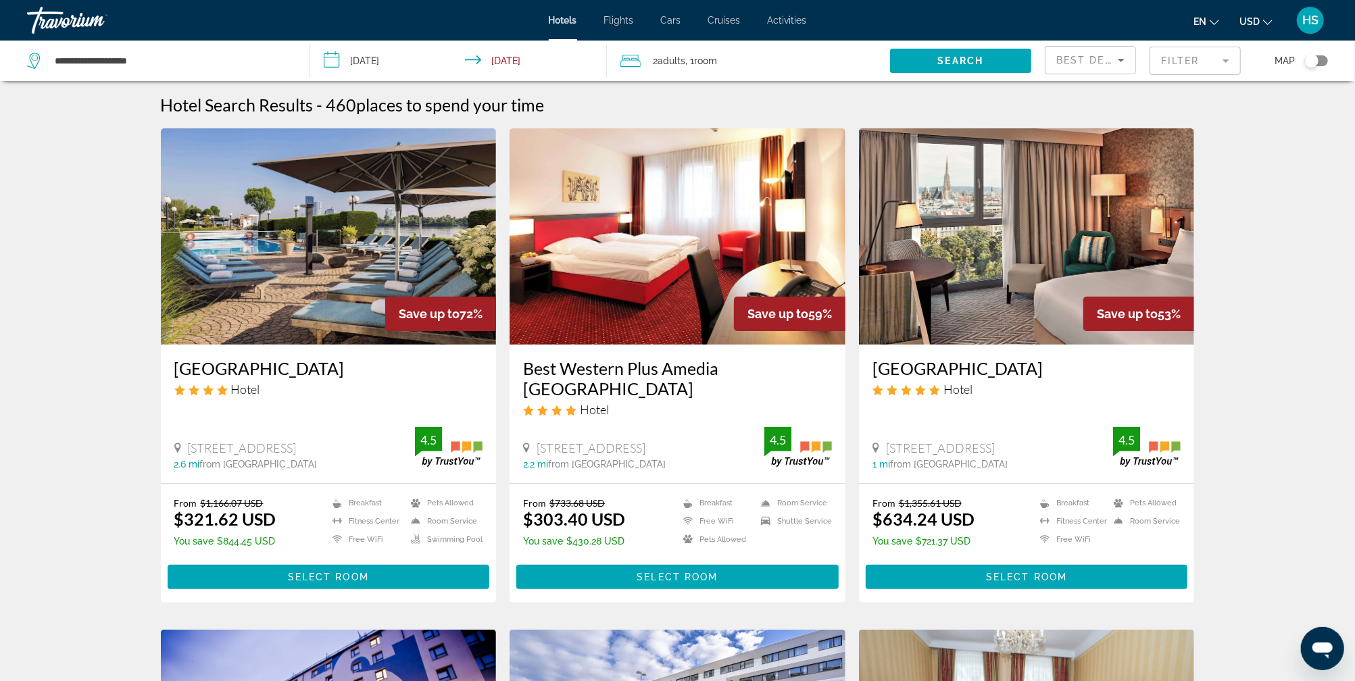
click at [1182, 58] on mat-form-field "Filter" at bounding box center [1194, 61] width 91 height 28
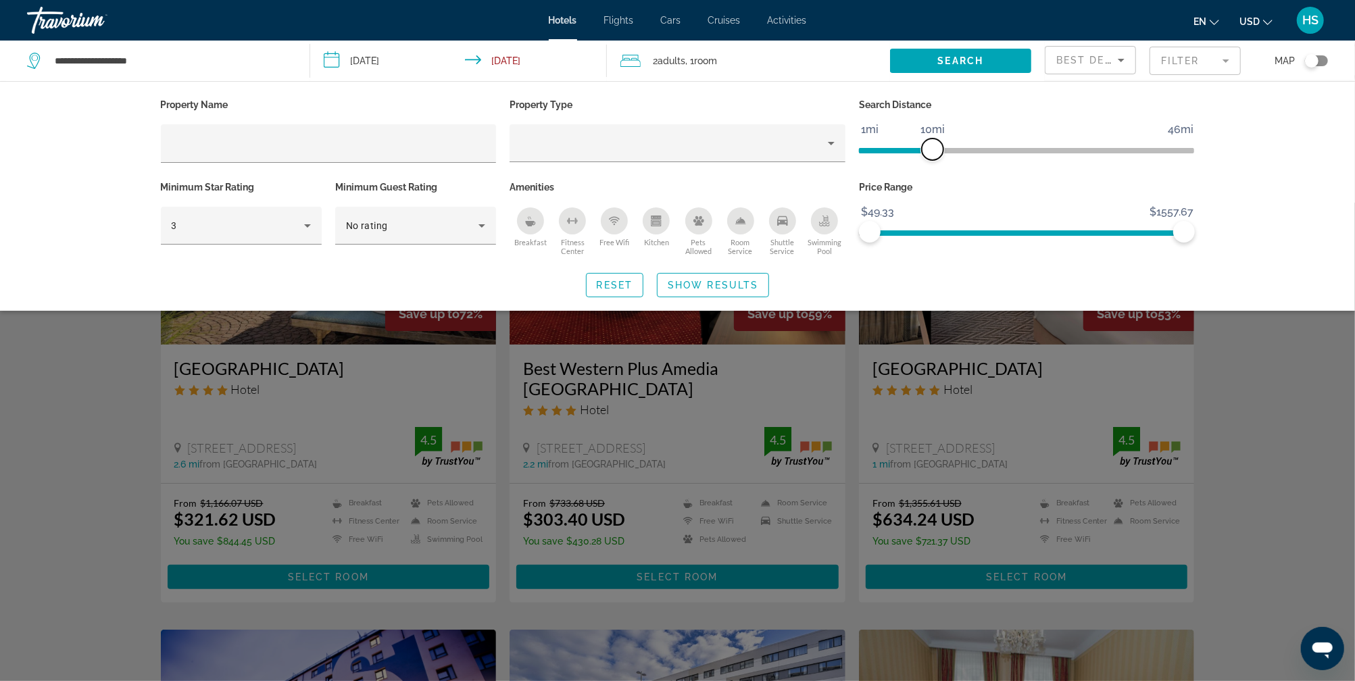
drag, startPoint x: 1070, startPoint y: 154, endPoint x: 933, endPoint y: 159, distance: 137.2
click at [932, 157] on span "ngx-slider" at bounding box center [933, 149] width 22 height 22
click at [274, 233] on div "3" at bounding box center [241, 226] width 139 height 38
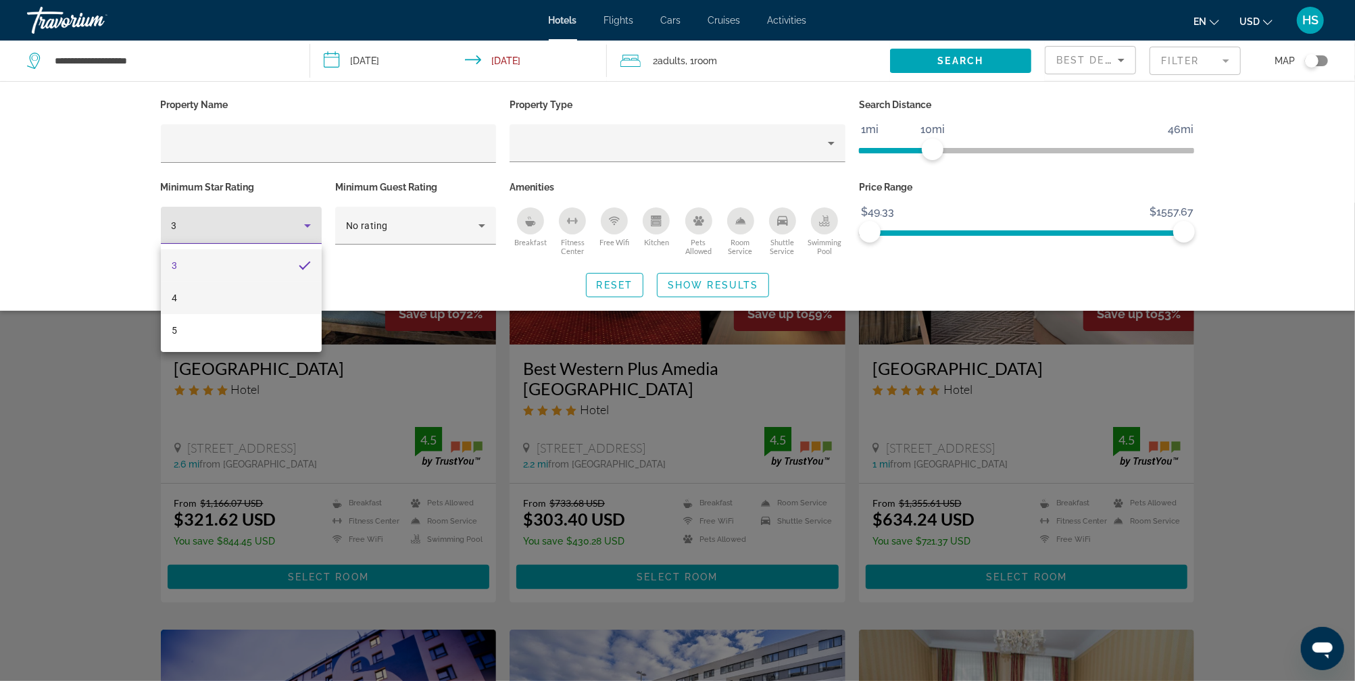
click at [266, 288] on mat-option "4" at bounding box center [241, 298] width 161 height 32
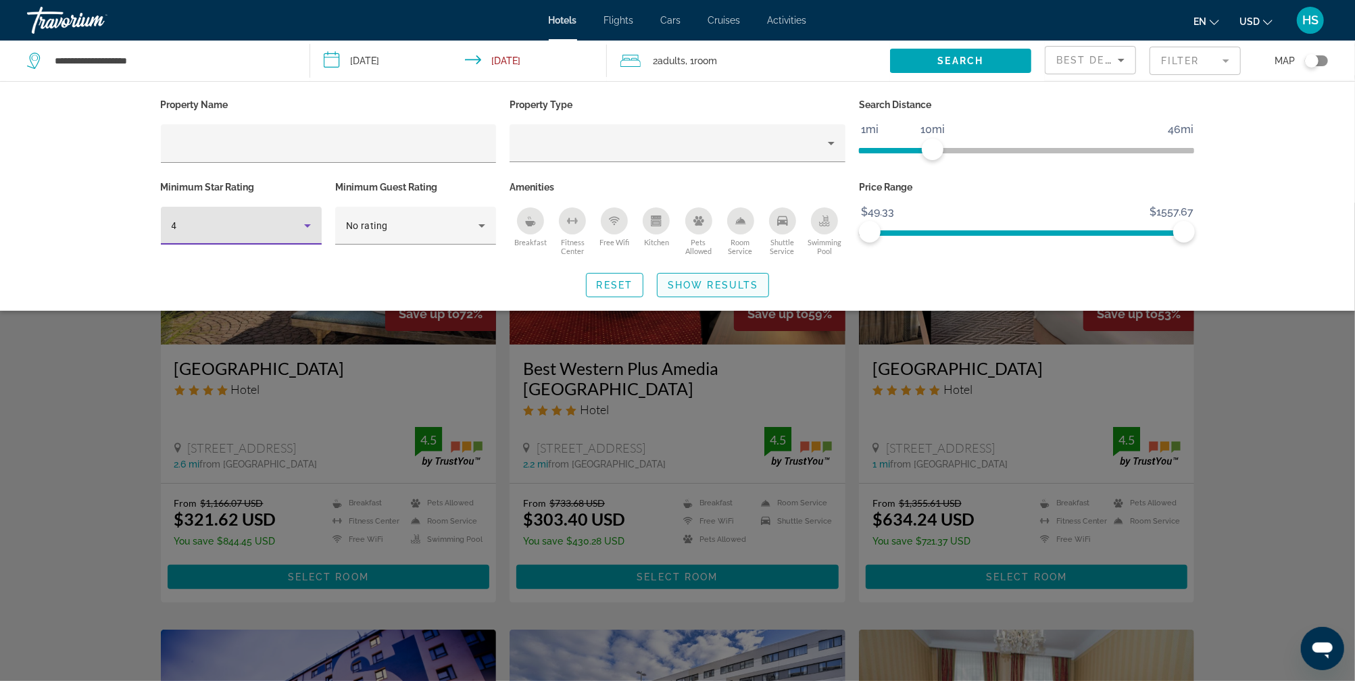
click at [707, 283] on span "Show Results" at bounding box center [712, 285] width 91 height 11
